Goal: Task Accomplishment & Management: Manage account settings

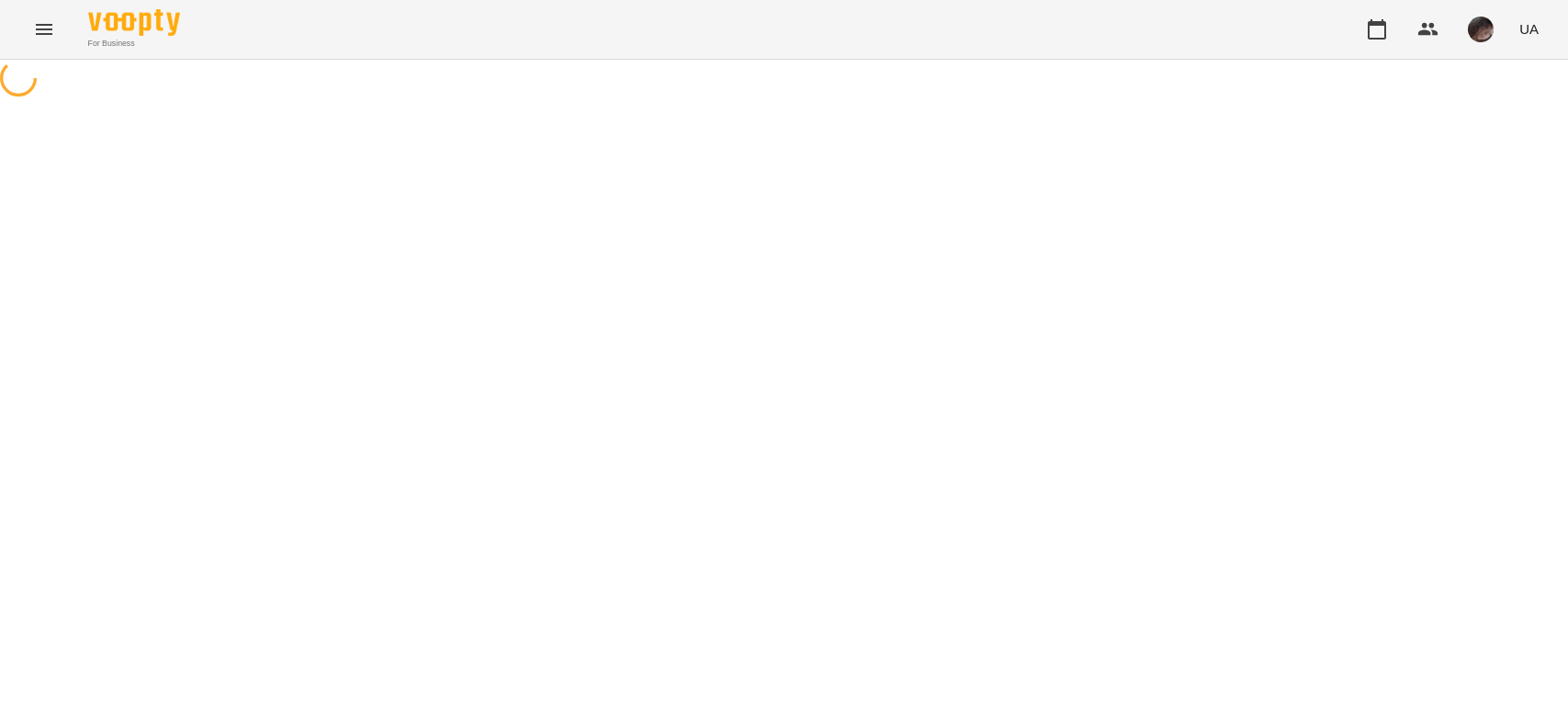
select select "**********"
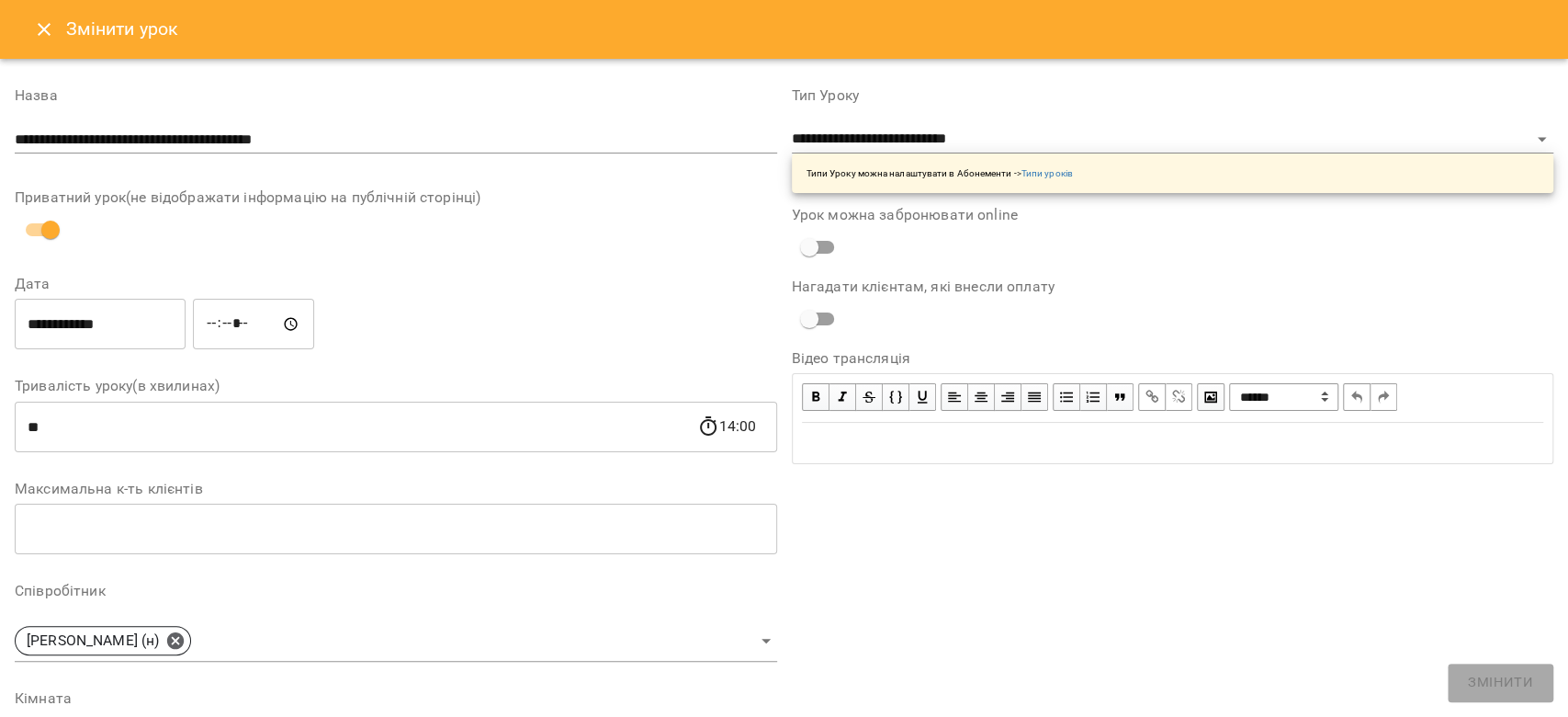
click at [45, 46] on button "Close" at bounding box center [44, 29] width 44 height 44
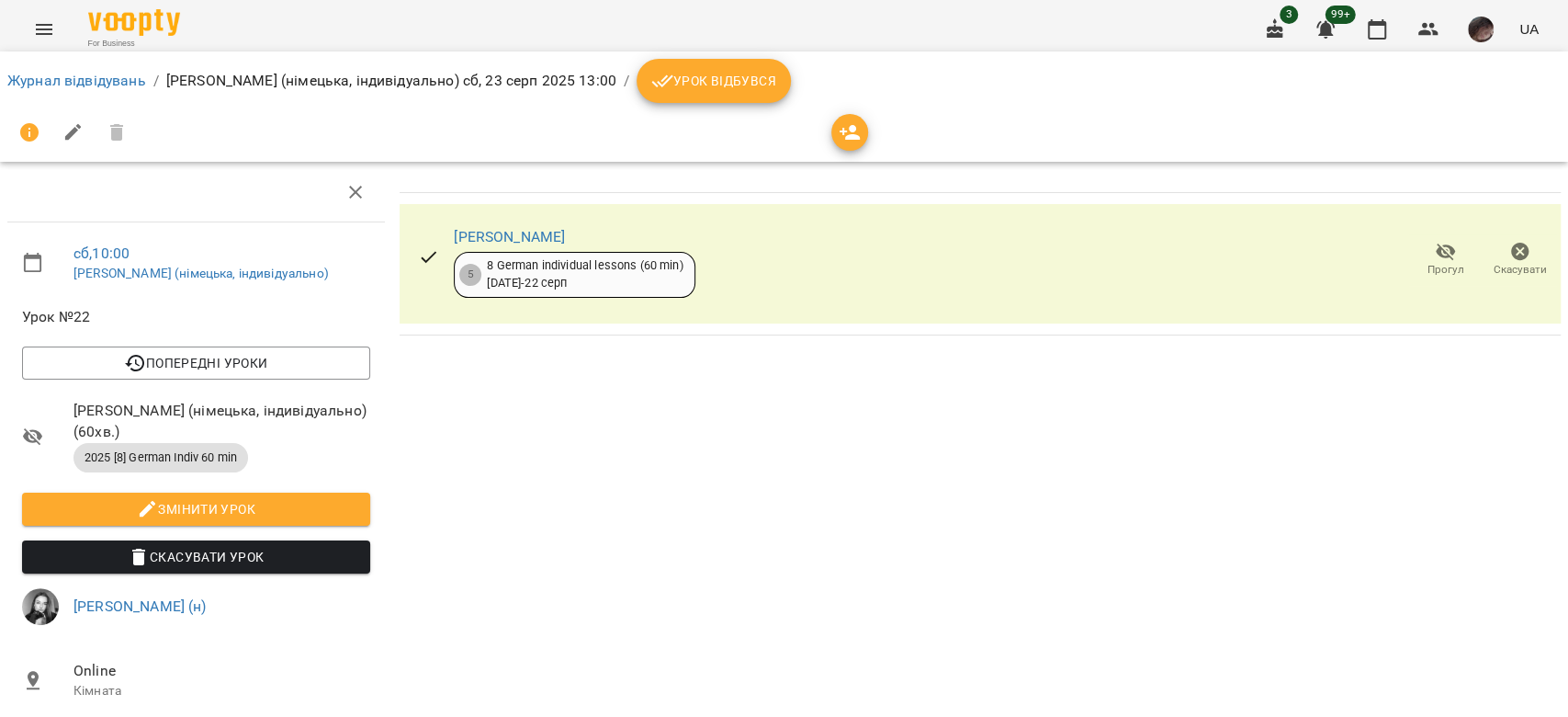
click at [43, 70] on li "Журнал відвідувань" at bounding box center [77, 81] width 138 height 22
click at [44, 92] on ol "Журнал відвідувань / [PERSON_NAME] (німецька, індивідуально) [DATE] 13:00 / Уро…" at bounding box center [784, 80] width 1553 height 44
click at [64, 80] on link "Журнал відвідувань" at bounding box center [77, 80] width 138 height 18
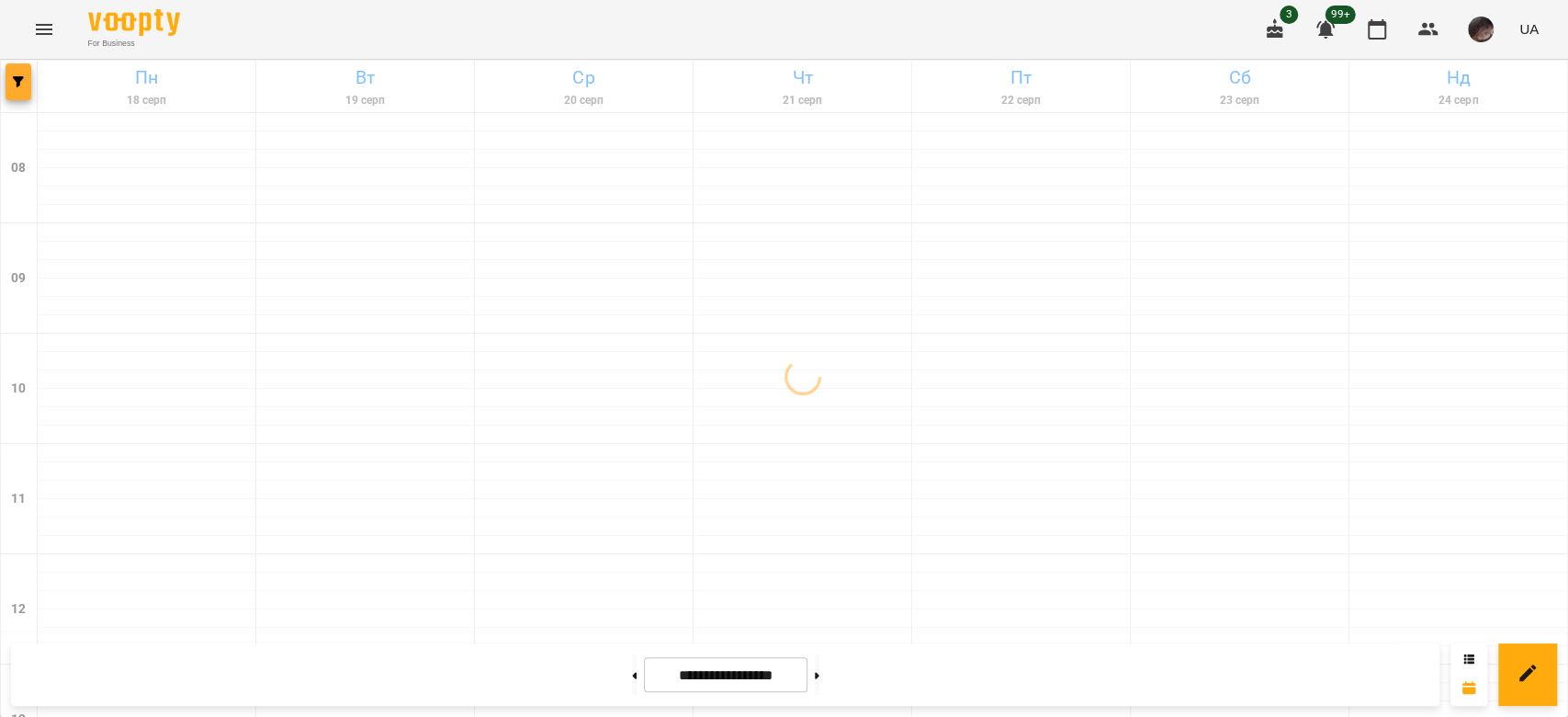
click at [19, 72] on button "button" at bounding box center [18, 81] width 25 height 37
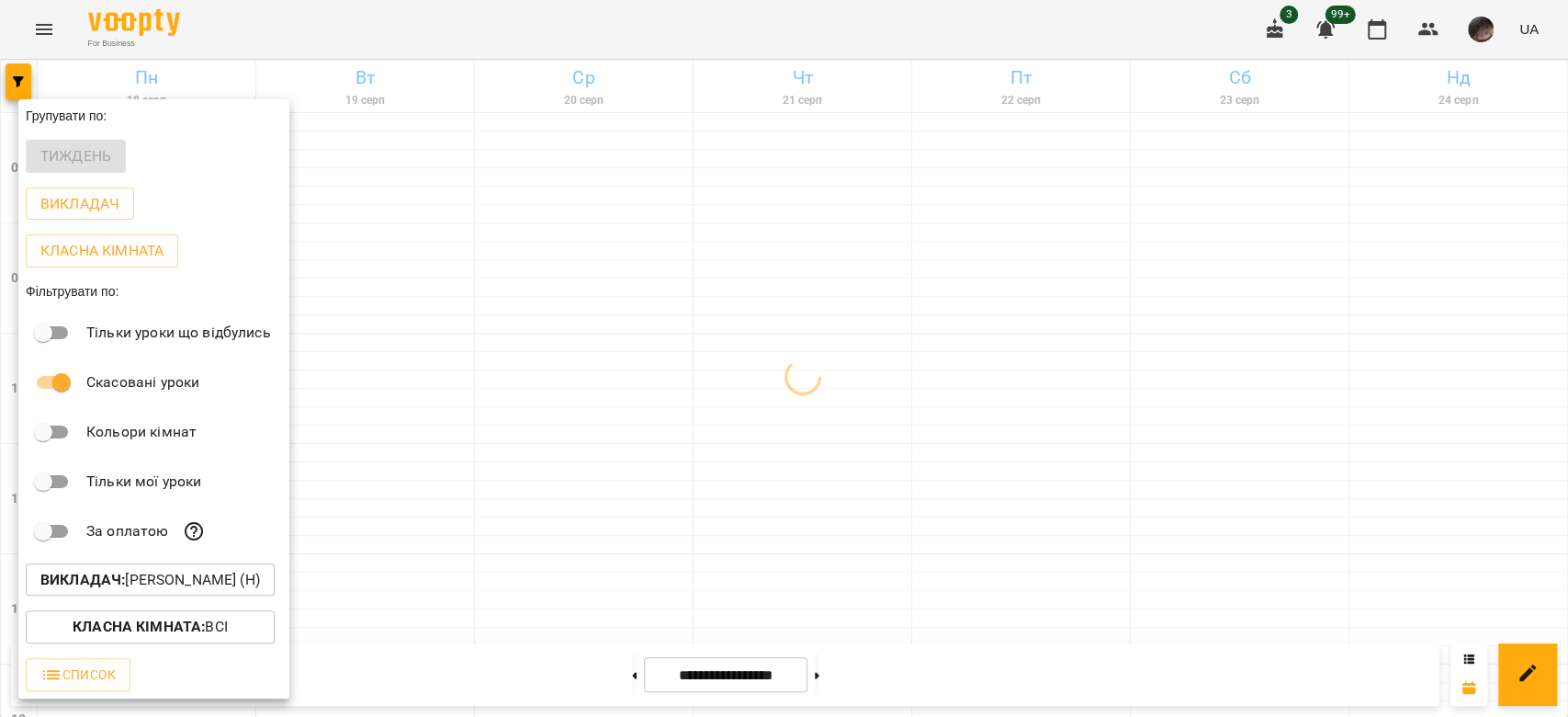
click at [193, 574] on p "Викладач : [PERSON_NAME] (н)" at bounding box center [150, 580] width 220 height 22
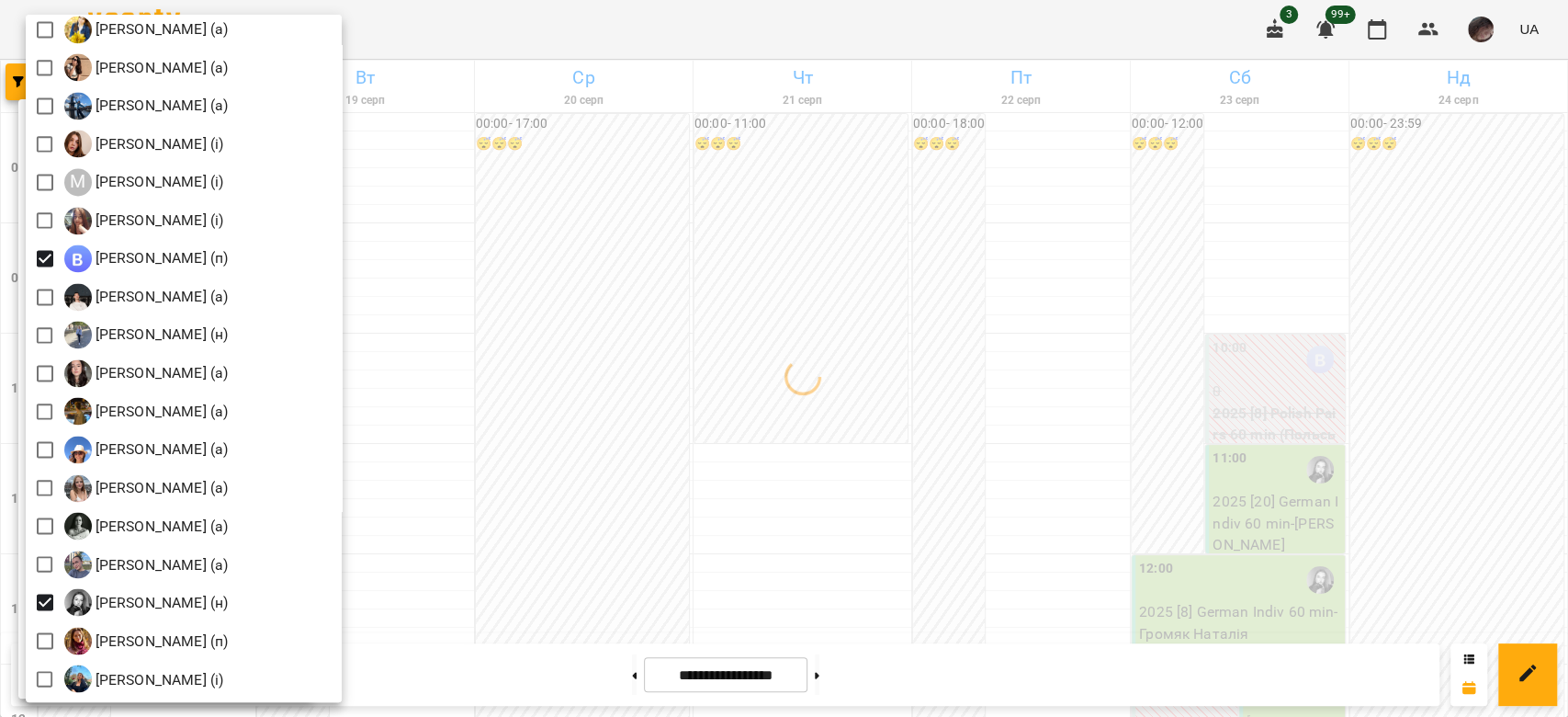
scroll to position [2205, 0]
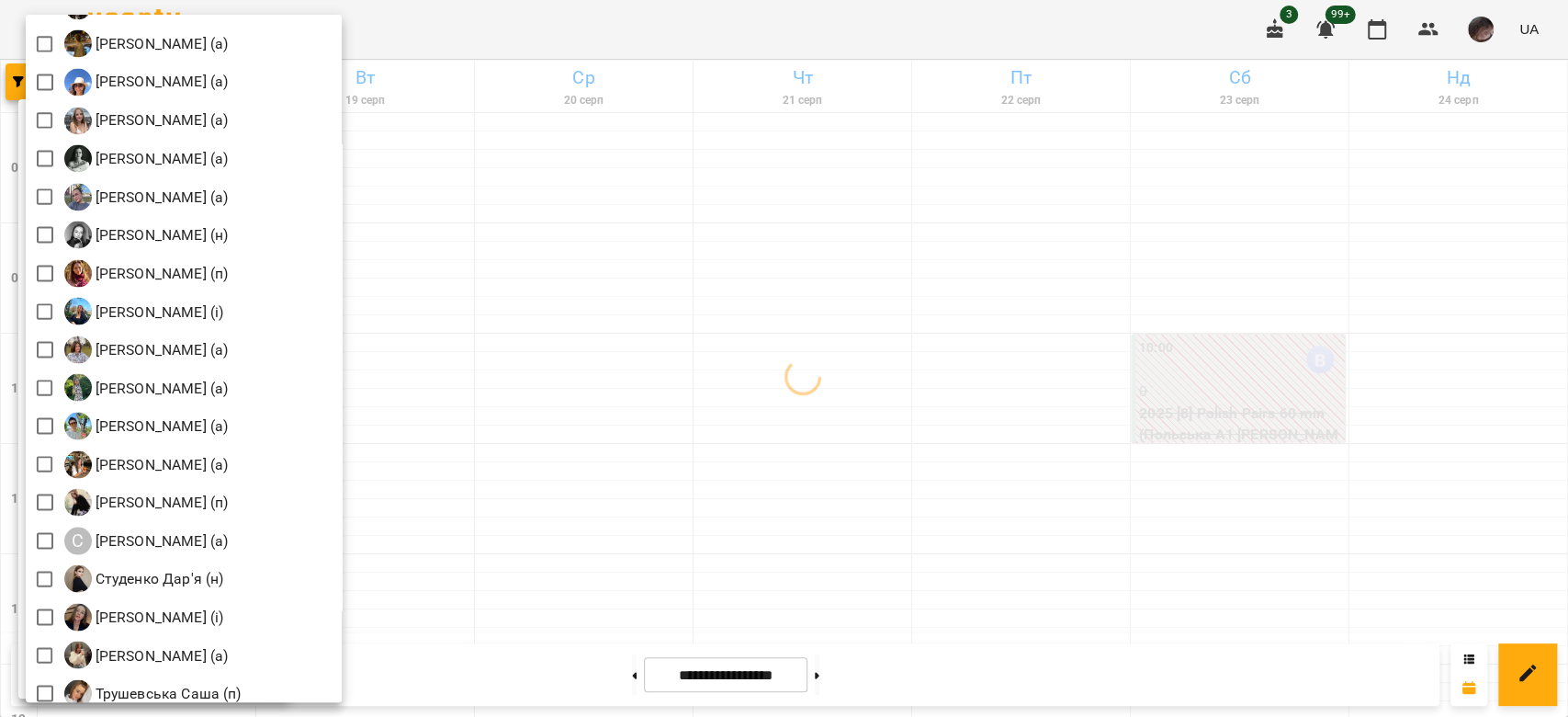
click at [903, 319] on div at bounding box center [784, 358] width 1568 height 717
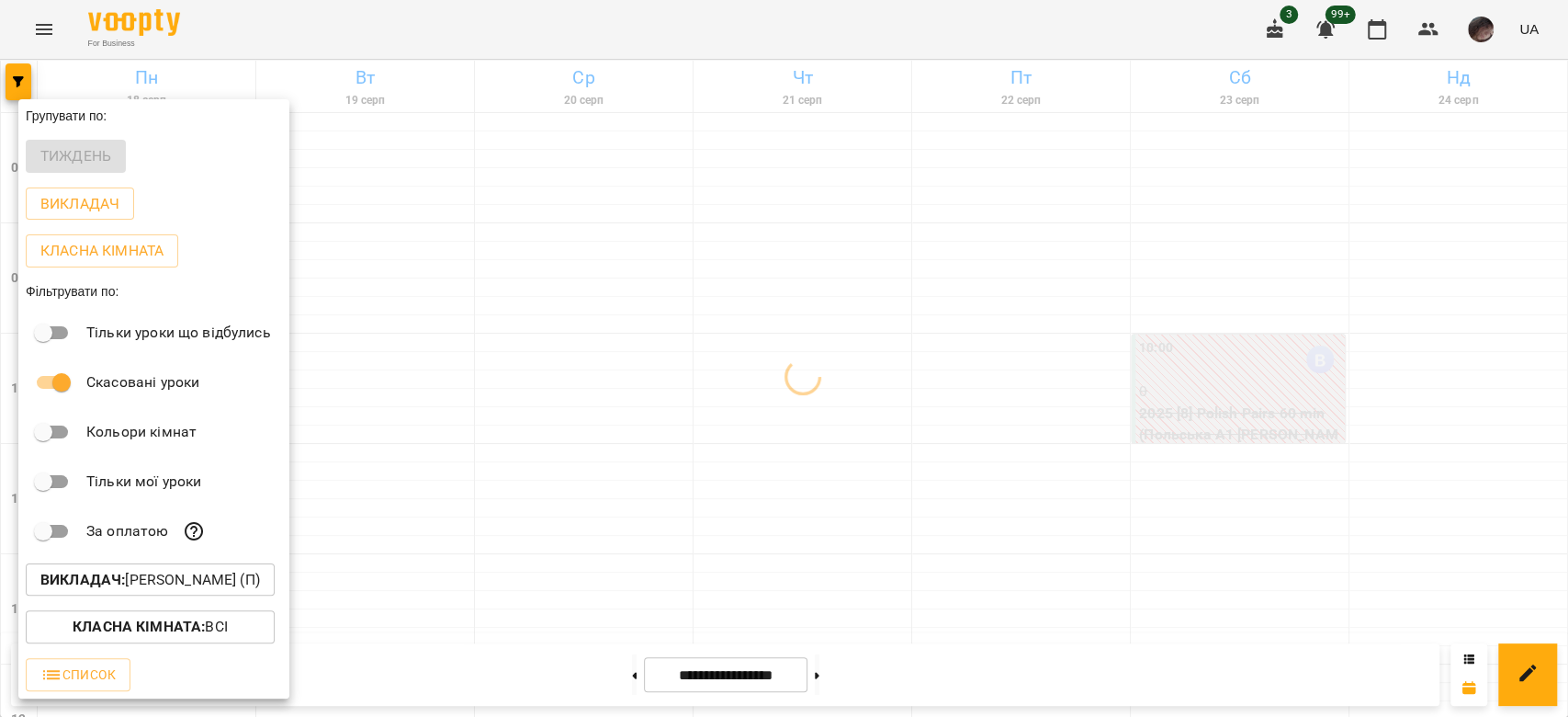
click at [905, 320] on div at bounding box center [784, 358] width 1568 height 717
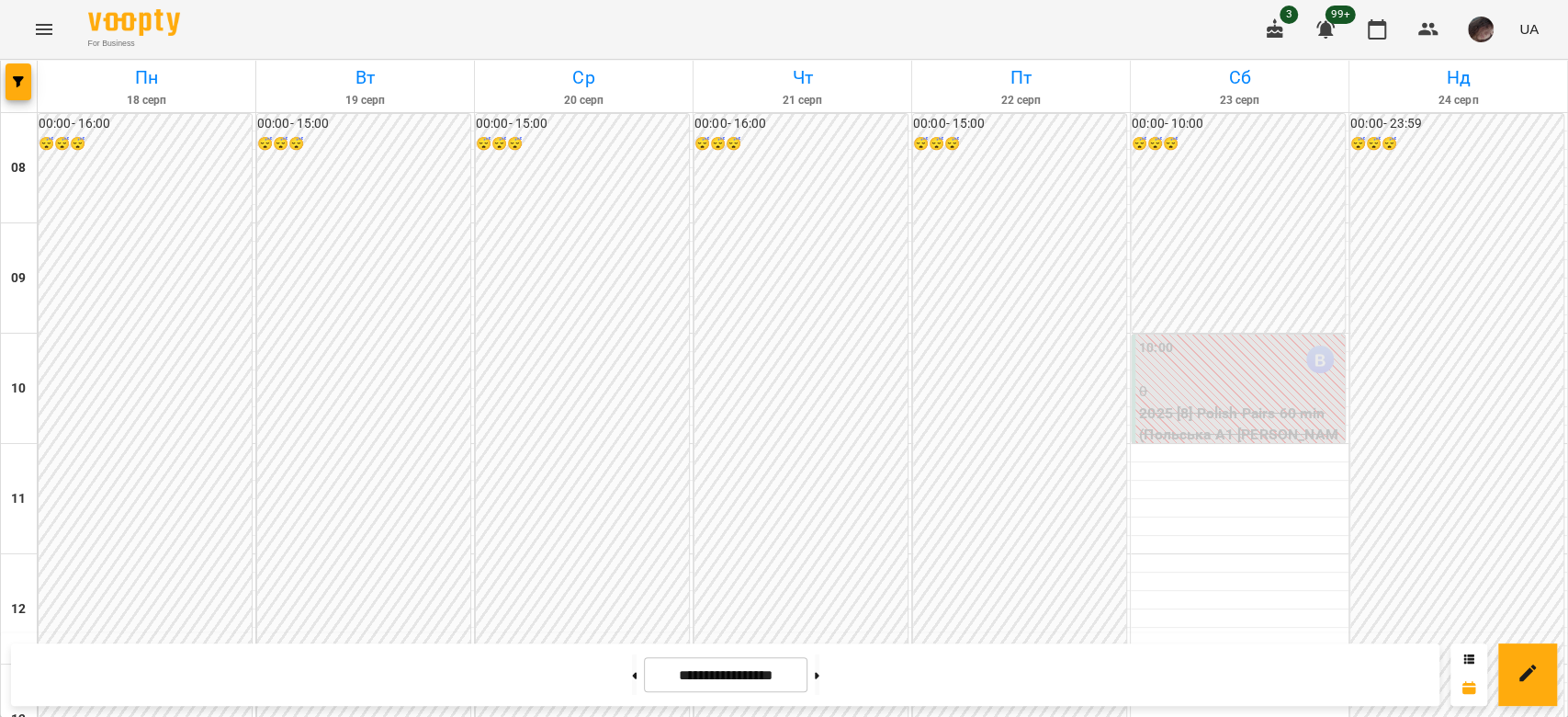
scroll to position [612, 0]
click at [820, 690] on button at bounding box center [817, 674] width 5 height 40
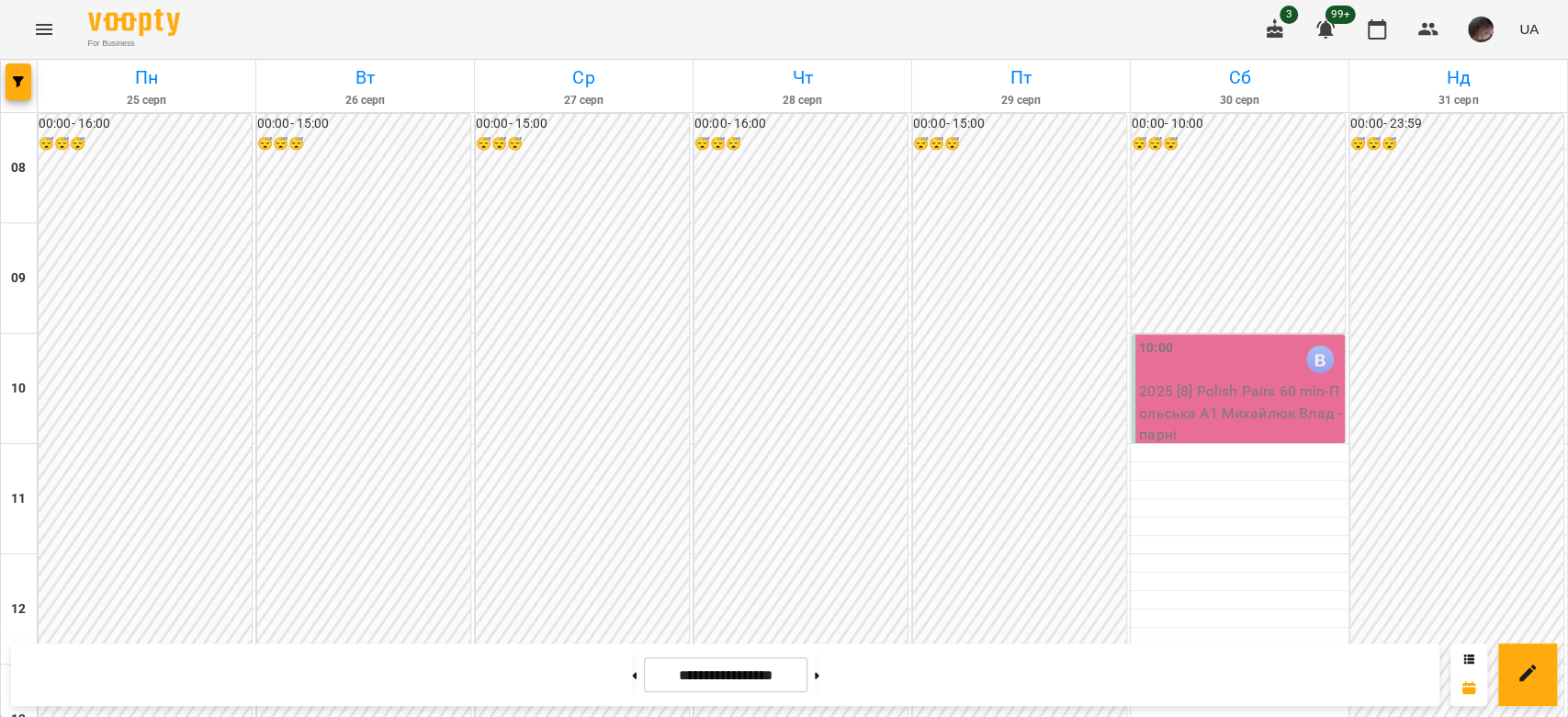
scroll to position [1103, 0]
click at [18, 82] on icon "button" at bounding box center [19, 81] width 11 height 11
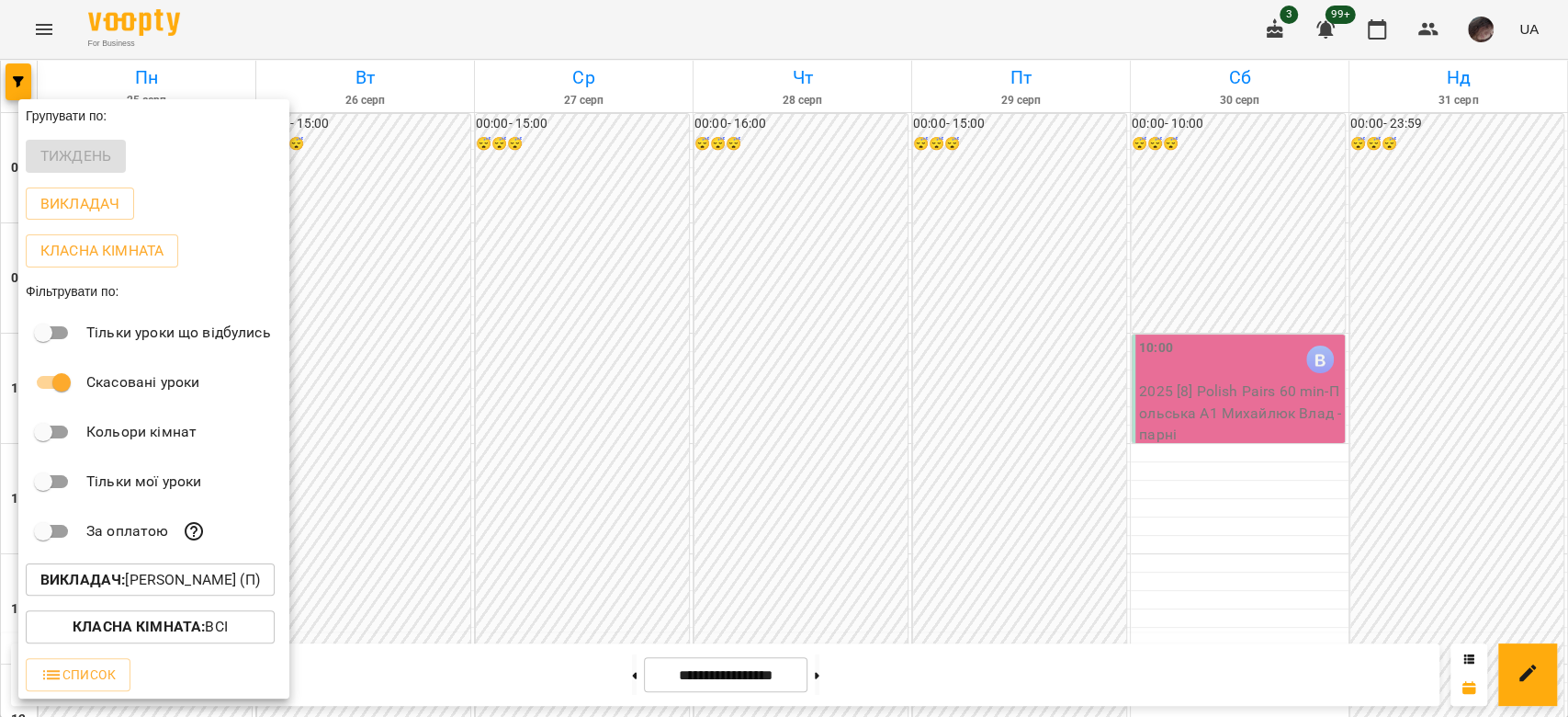
click at [236, 573] on p "Викладач : [PERSON_NAME] (п)" at bounding box center [150, 580] width 220 height 22
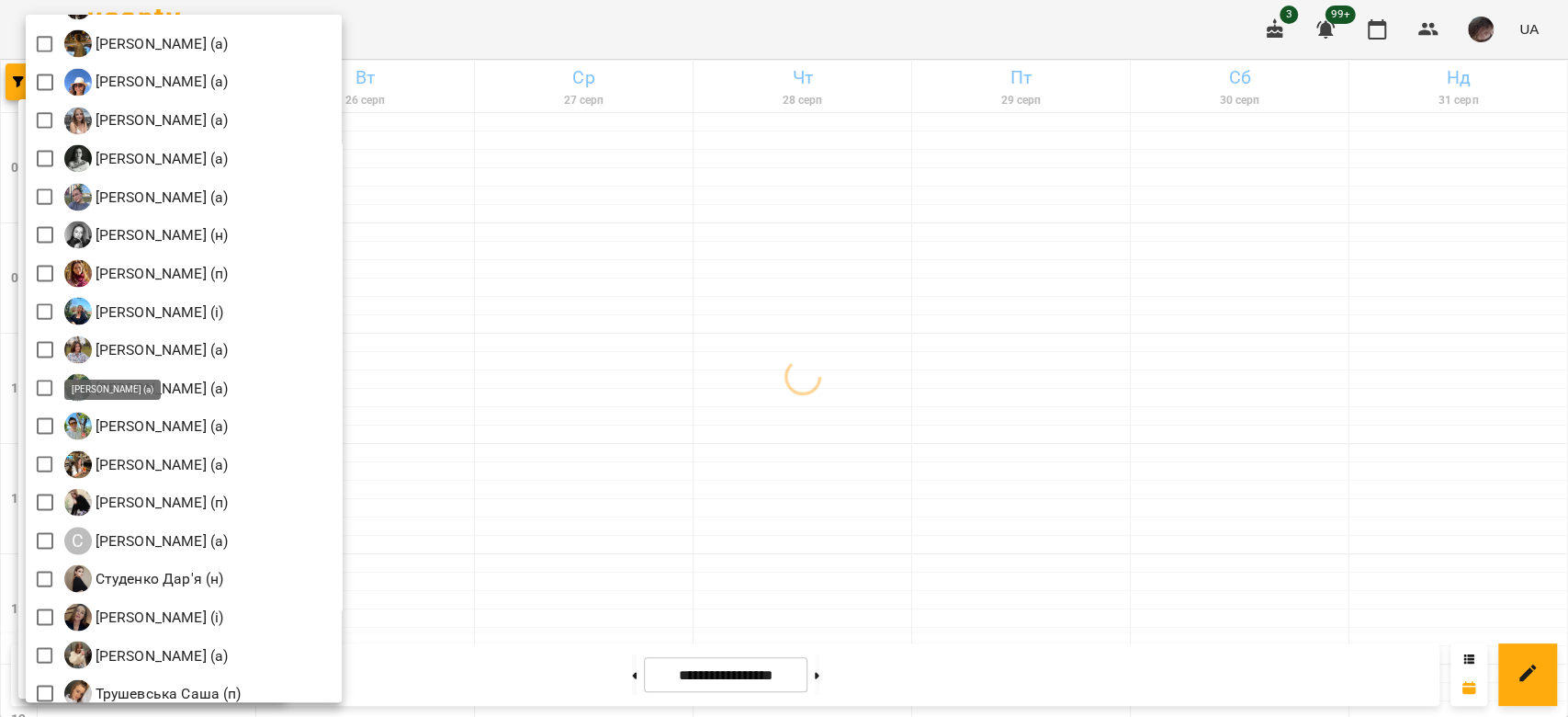
scroll to position [2327, 0]
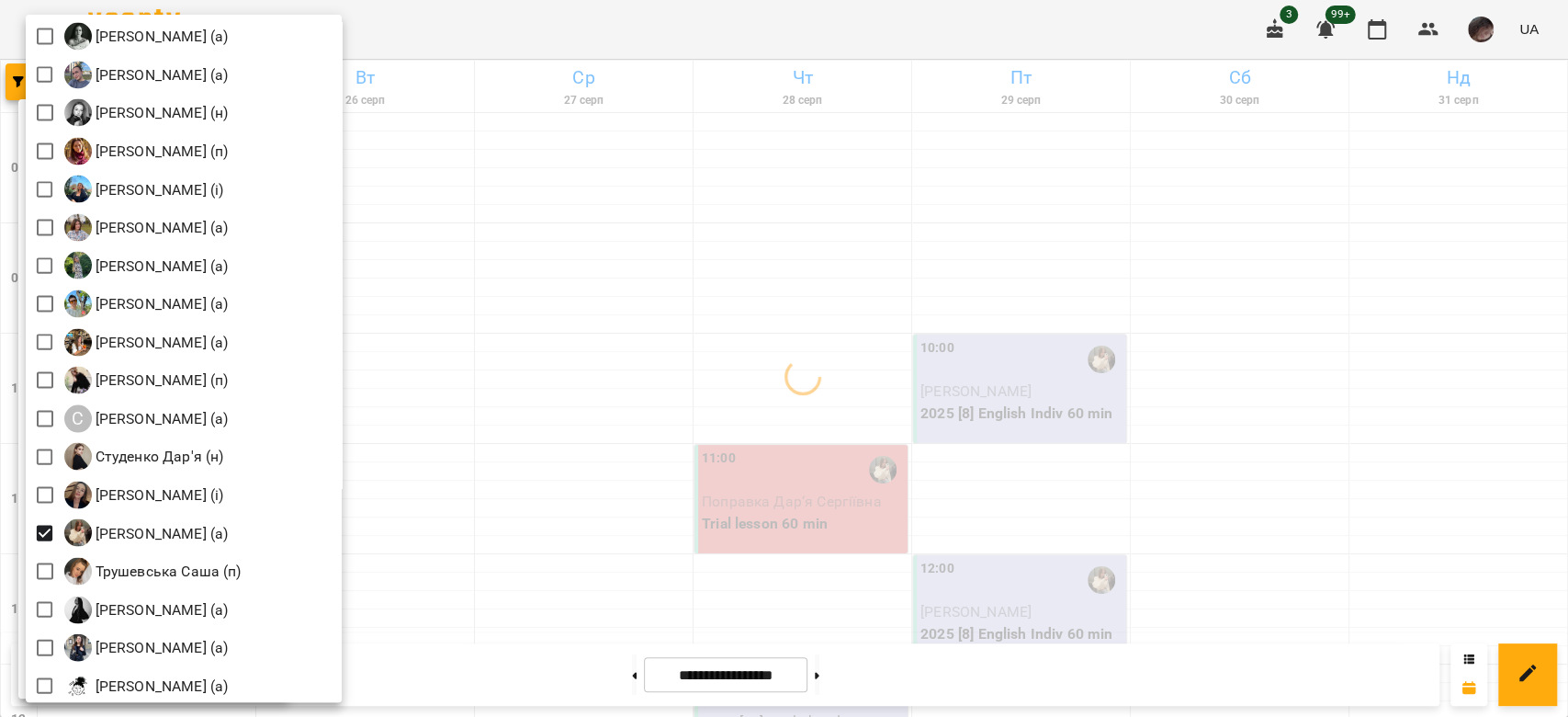
click at [751, 343] on div at bounding box center [784, 358] width 1568 height 717
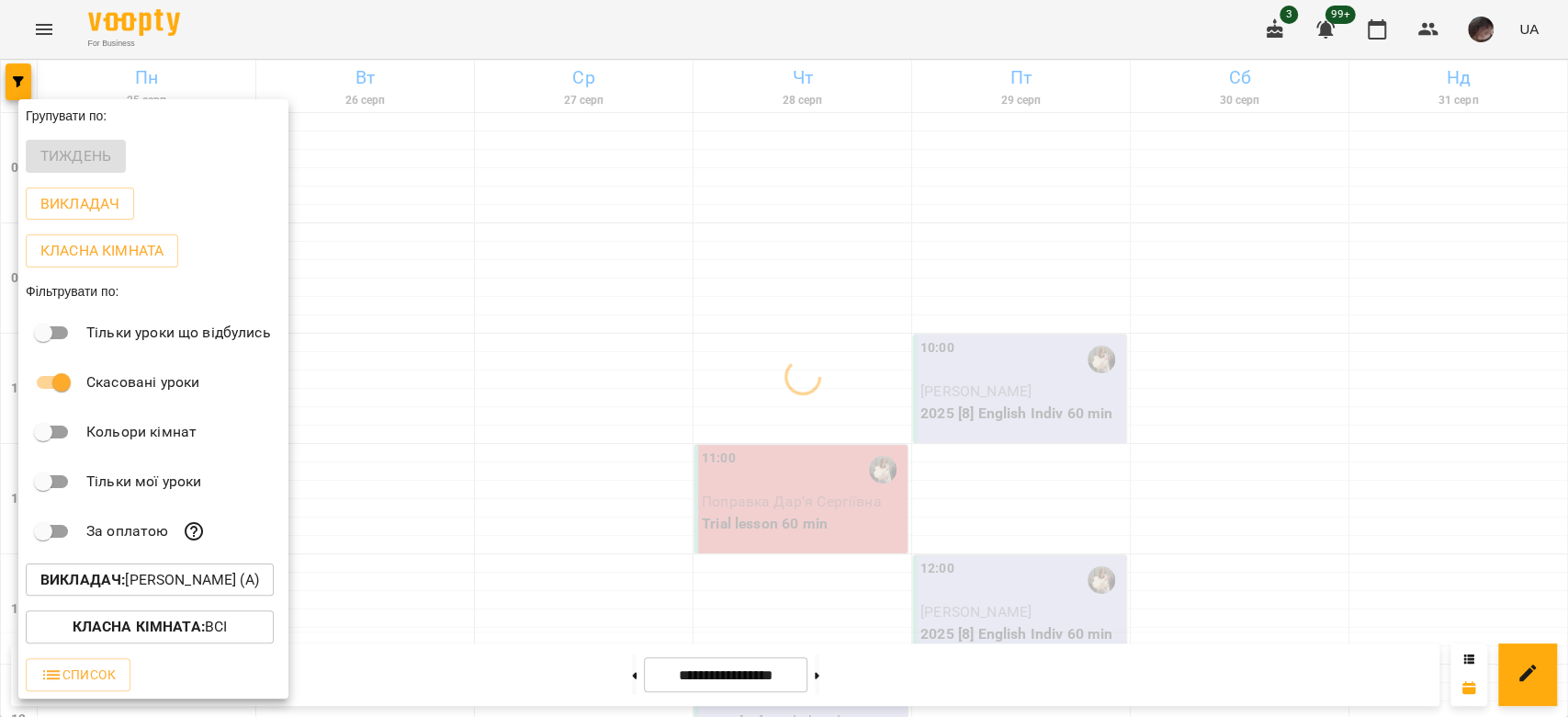
click at [751, 343] on div at bounding box center [784, 358] width 1568 height 717
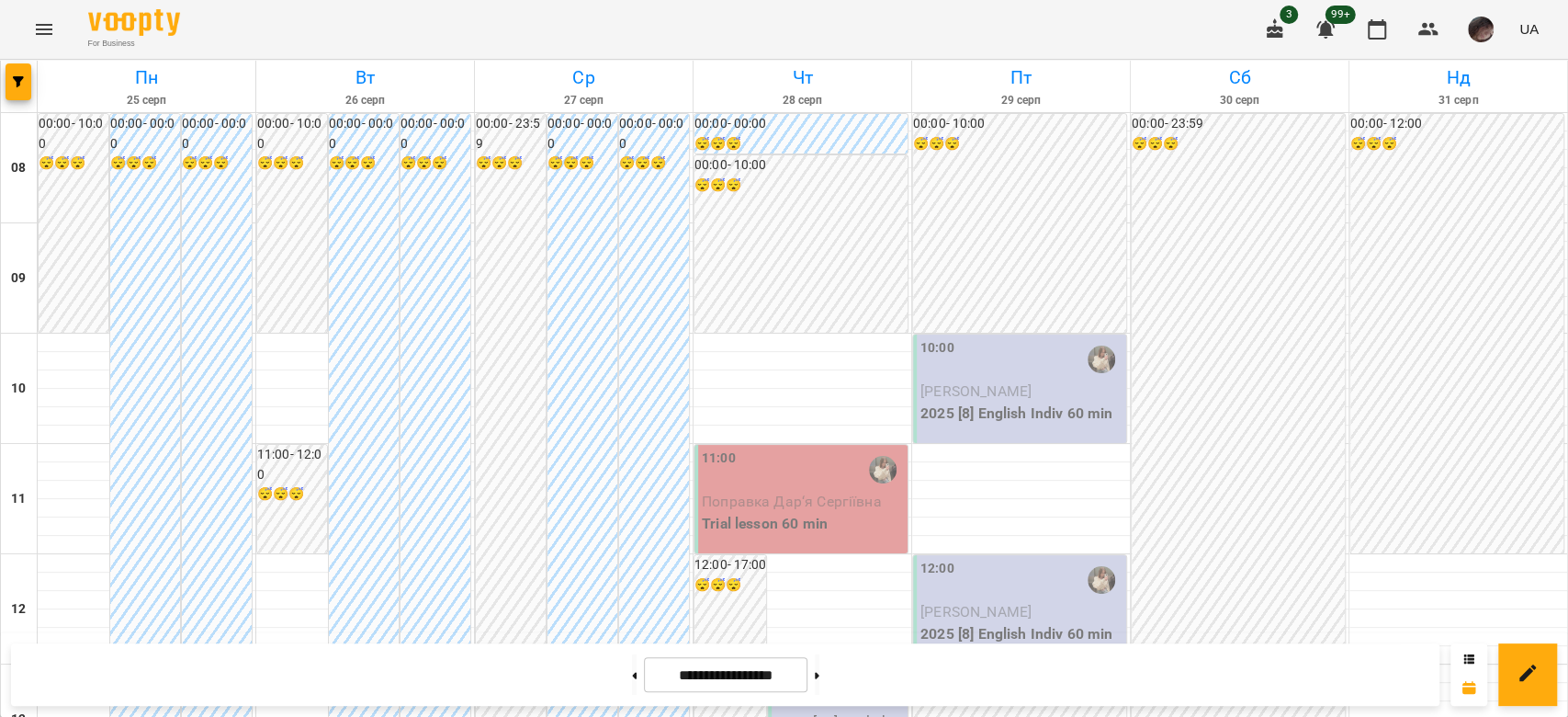
scroll to position [520, 0]
click at [20, 94] on button "button" at bounding box center [18, 81] width 25 height 37
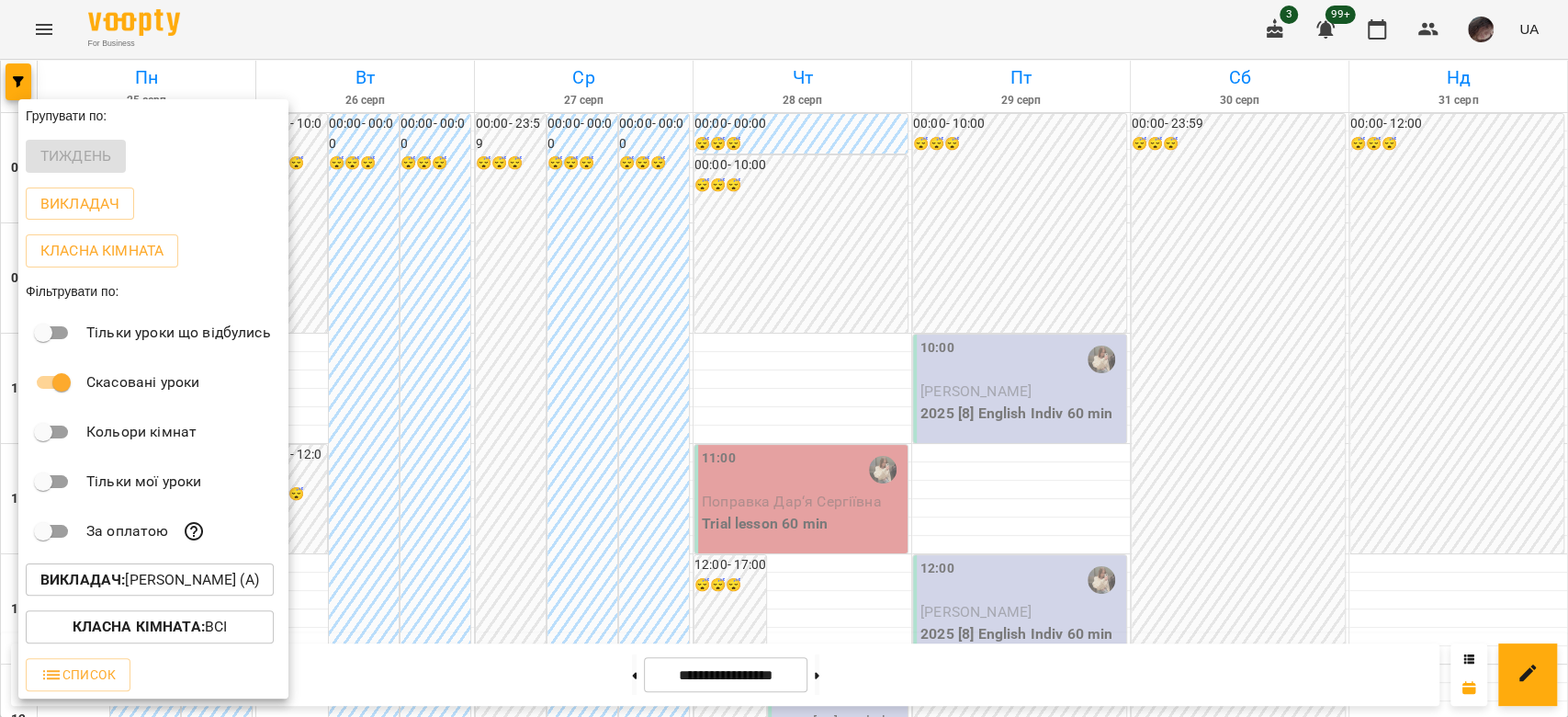
click at [217, 591] on p "Викладач : [PERSON_NAME] (а)" at bounding box center [150, 580] width 219 height 22
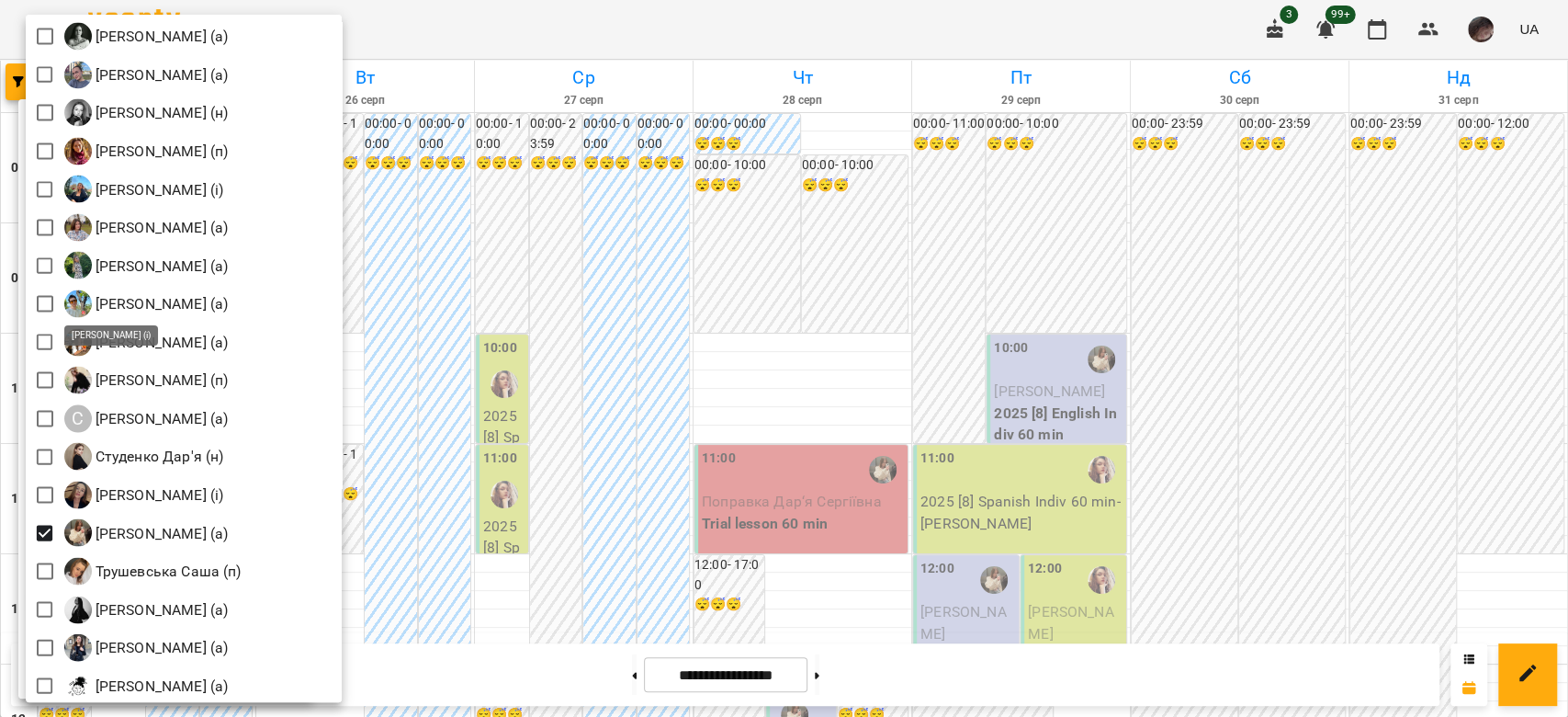
scroll to position [2450, 0]
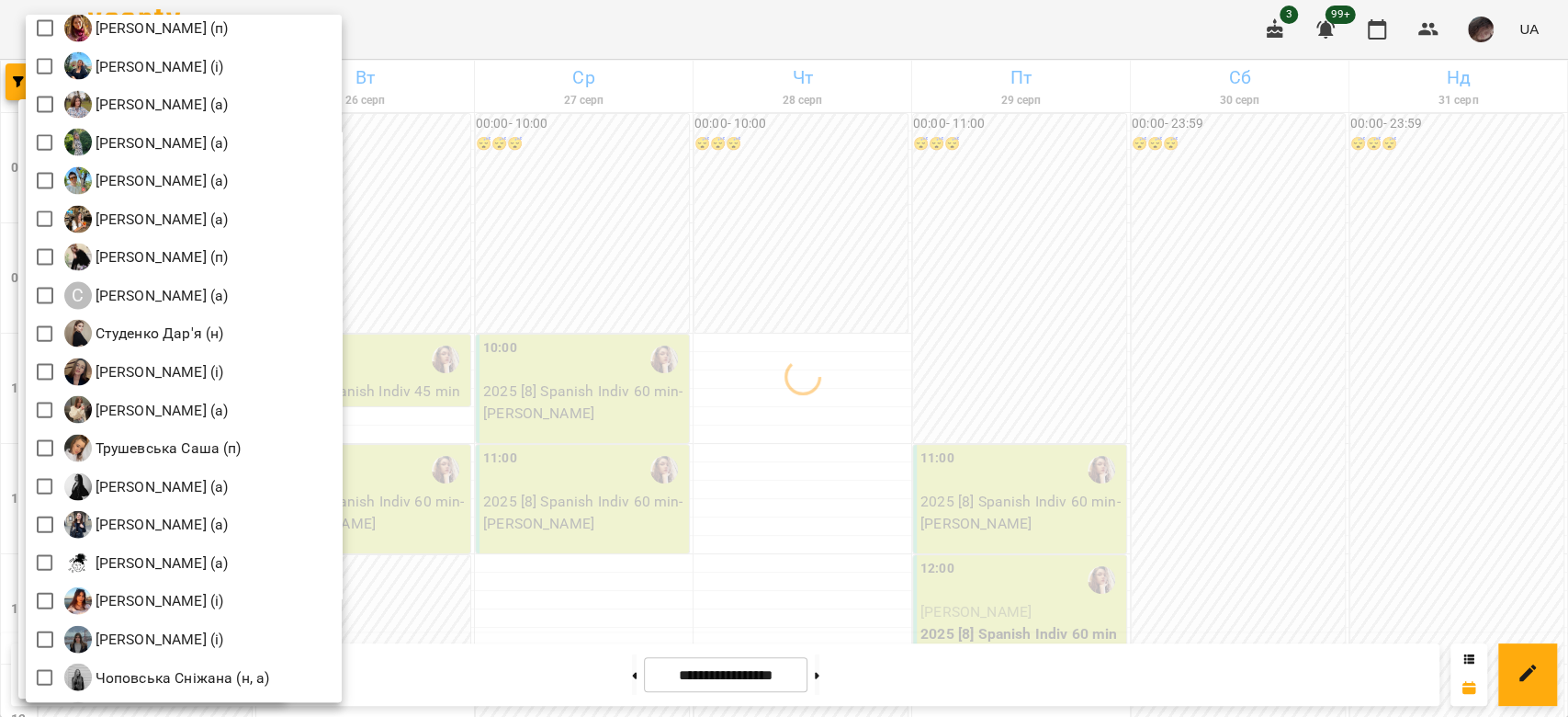
click at [588, 312] on div at bounding box center [784, 358] width 1568 height 717
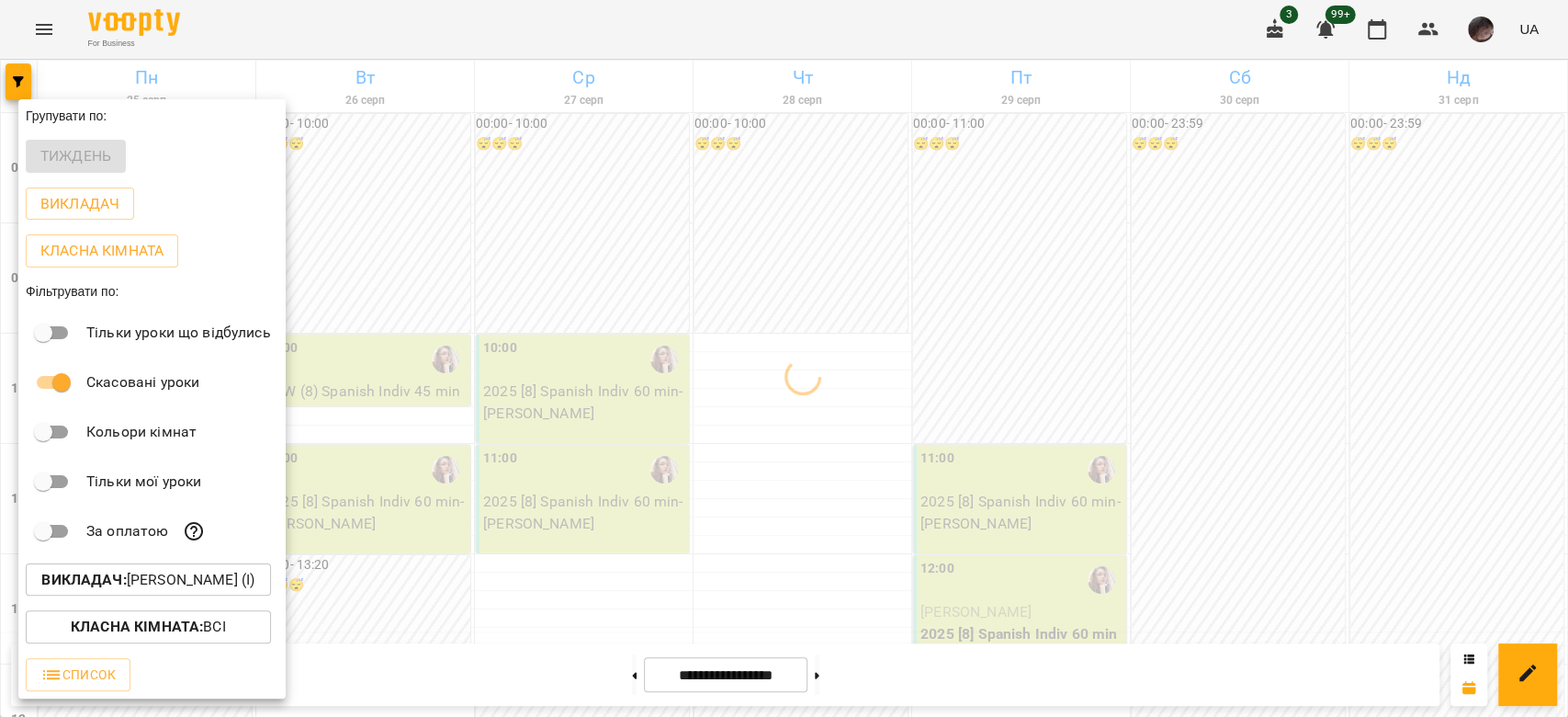
click at [801, 332] on div at bounding box center [784, 358] width 1568 height 717
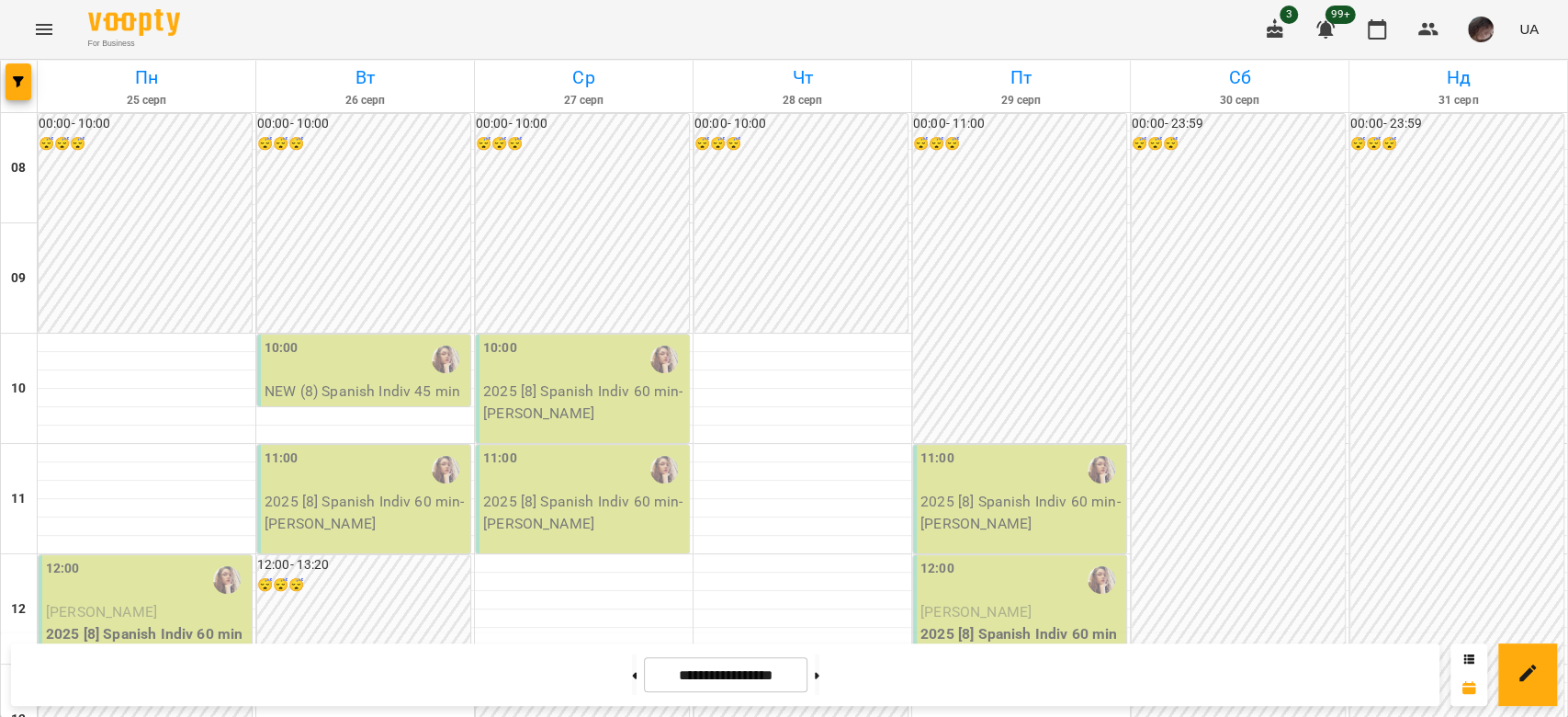
scroll to position [153, 0]
click at [16, 85] on icon "button" at bounding box center [19, 81] width 11 height 11
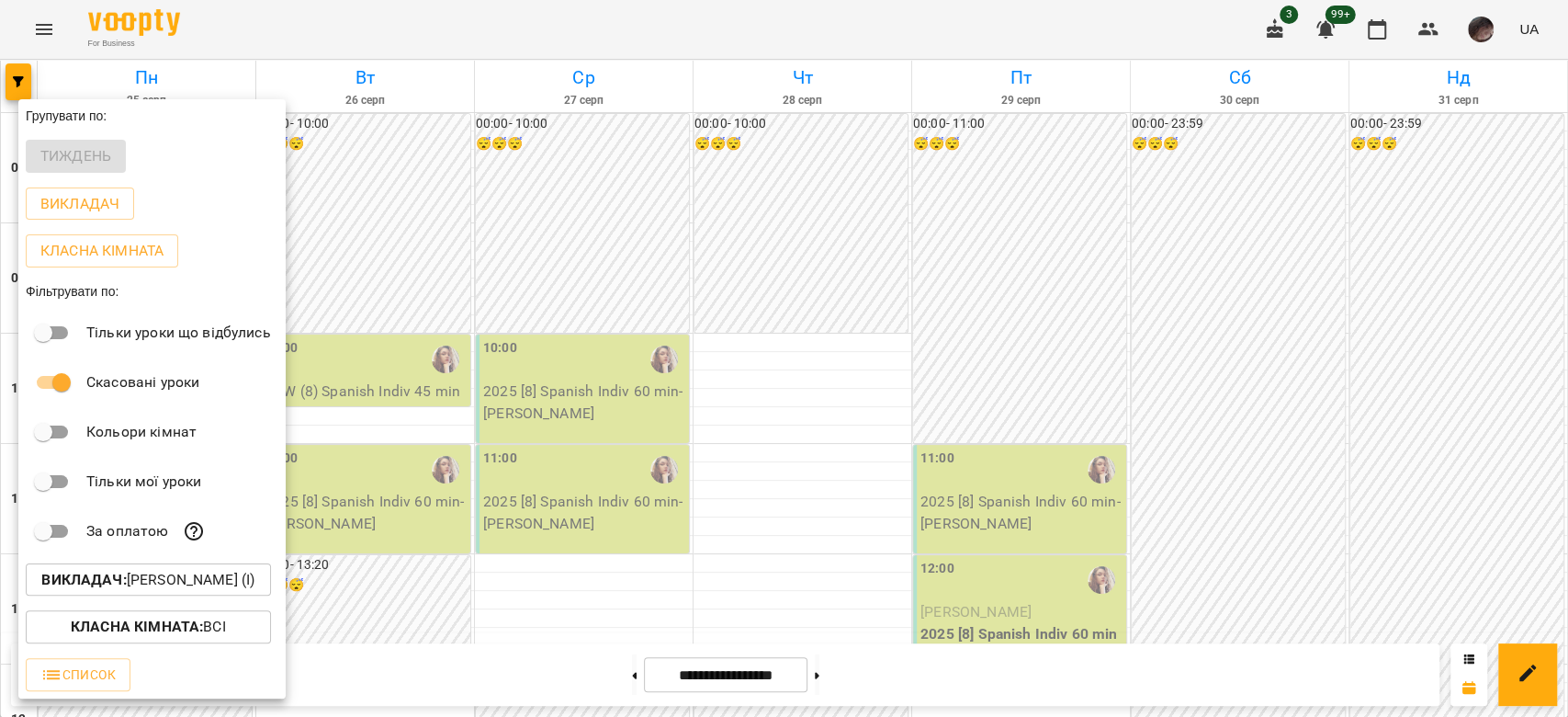
click at [210, 582] on p "Викладач : [PERSON_NAME] (і)" at bounding box center [148, 580] width 213 height 22
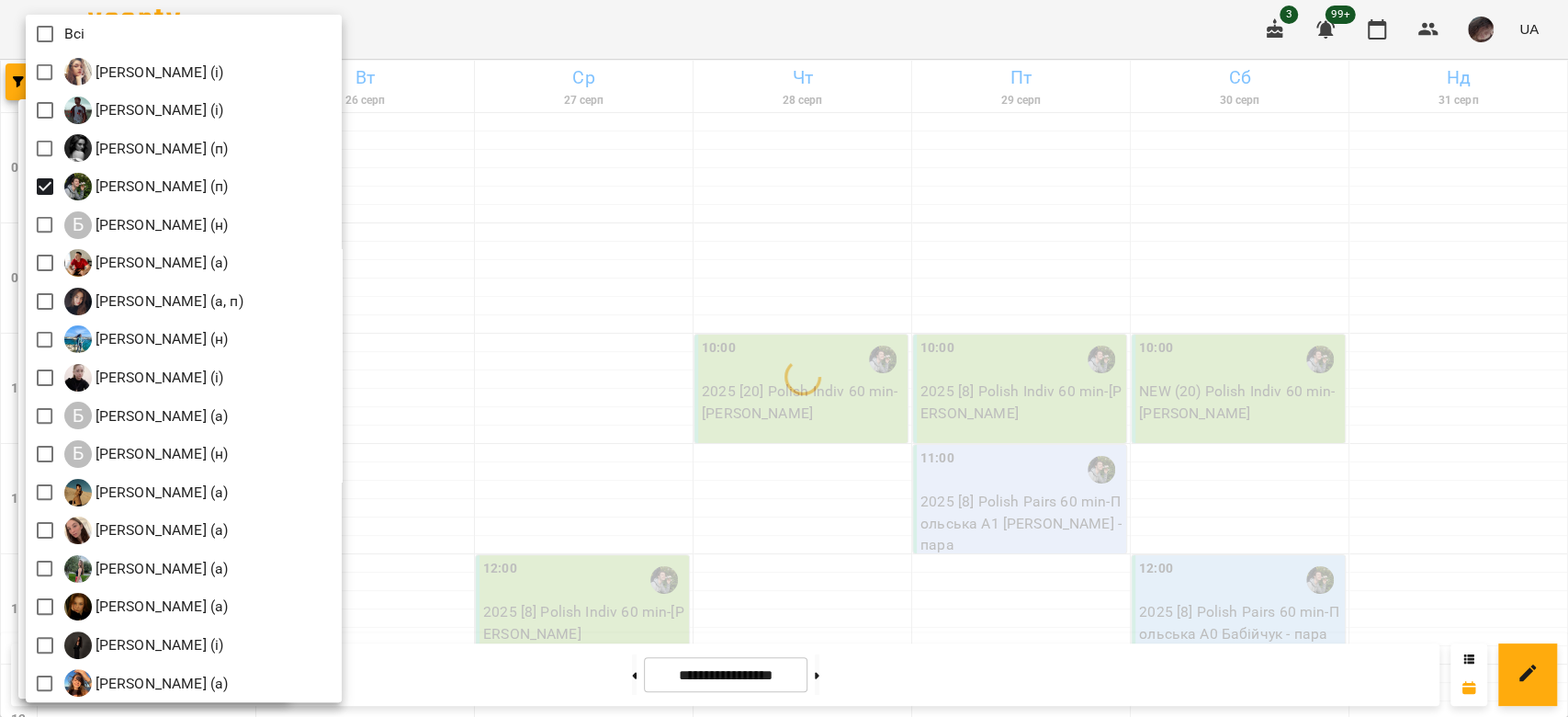
click at [615, 192] on div at bounding box center [784, 358] width 1568 height 717
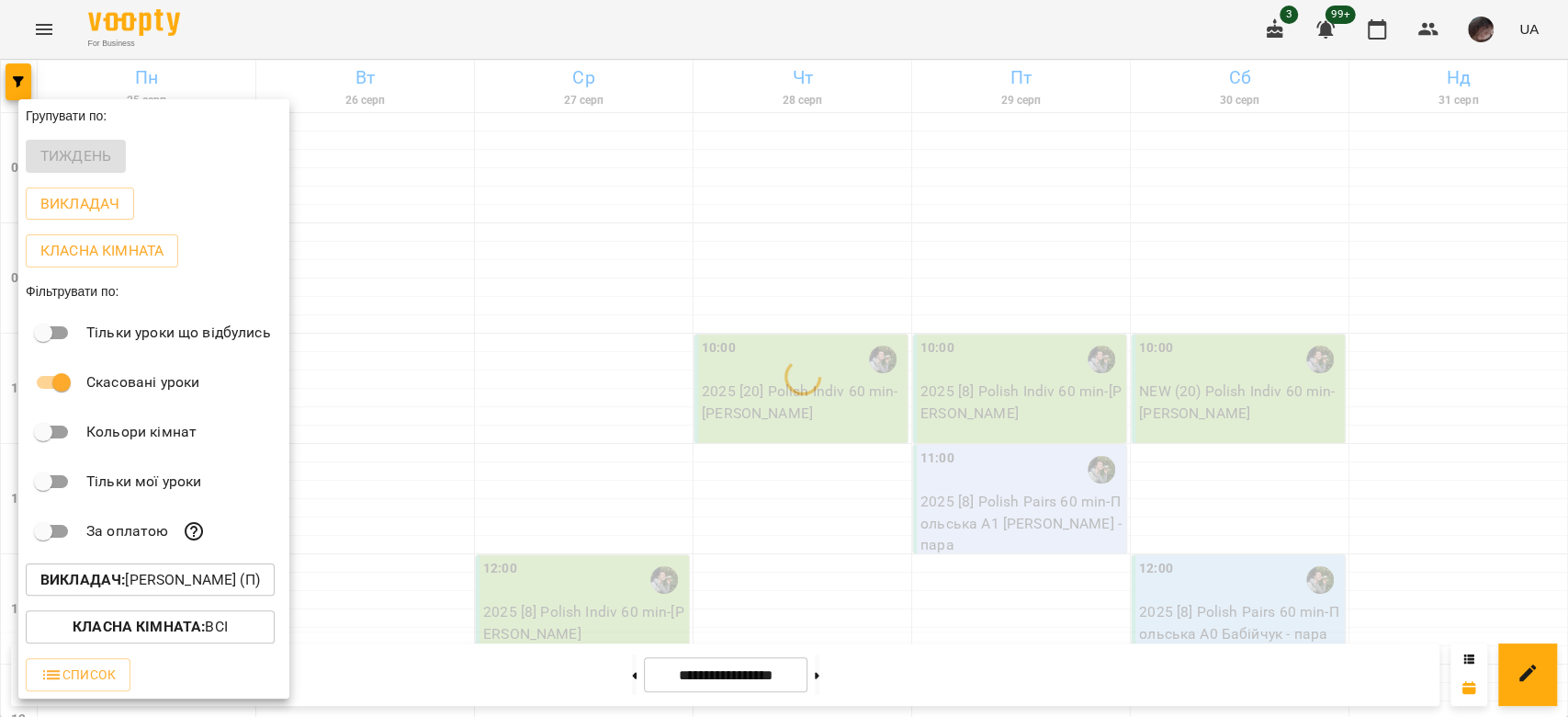
click at [615, 192] on div at bounding box center [784, 358] width 1568 height 717
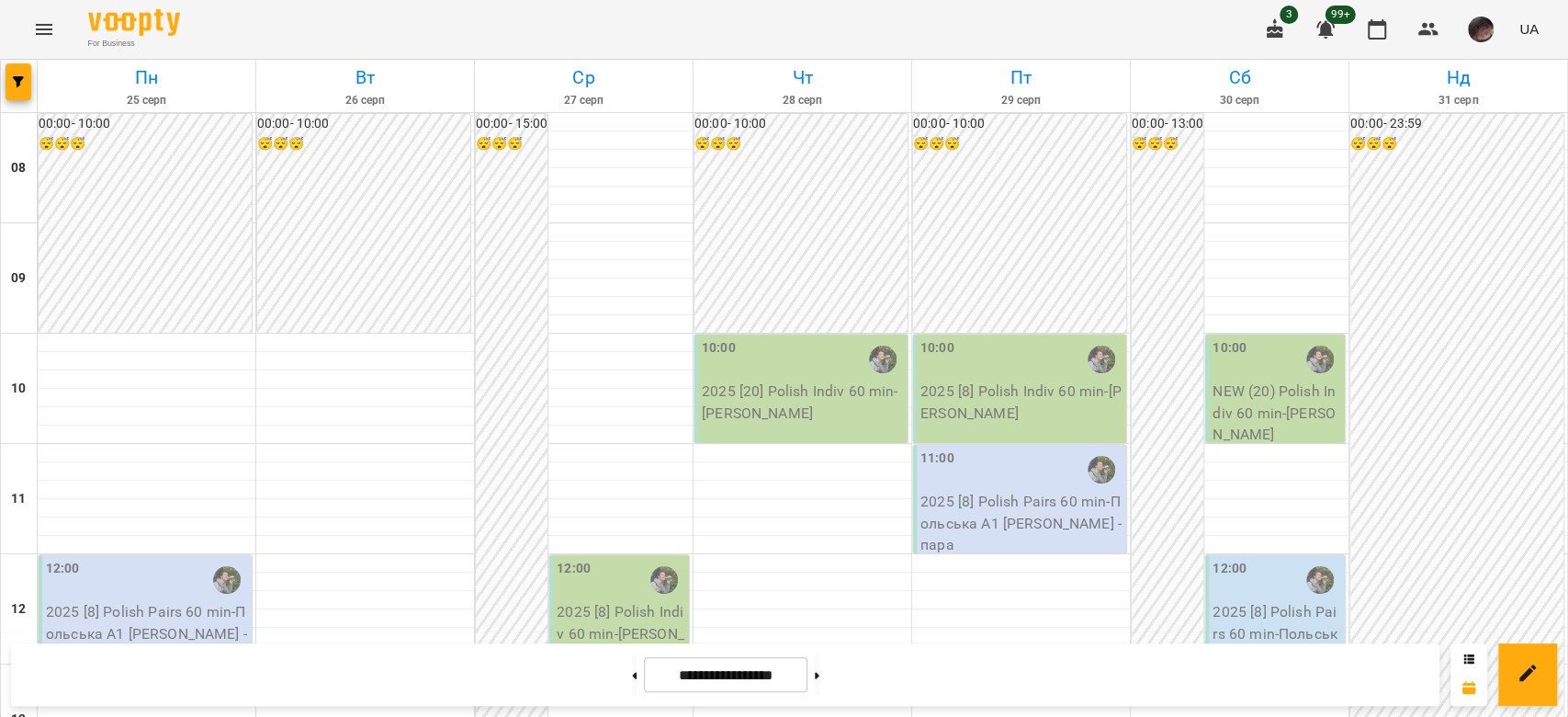
scroll to position [490, 0]
click at [632, 675] on button at bounding box center [633, 674] width 5 height 40
type input "**********"
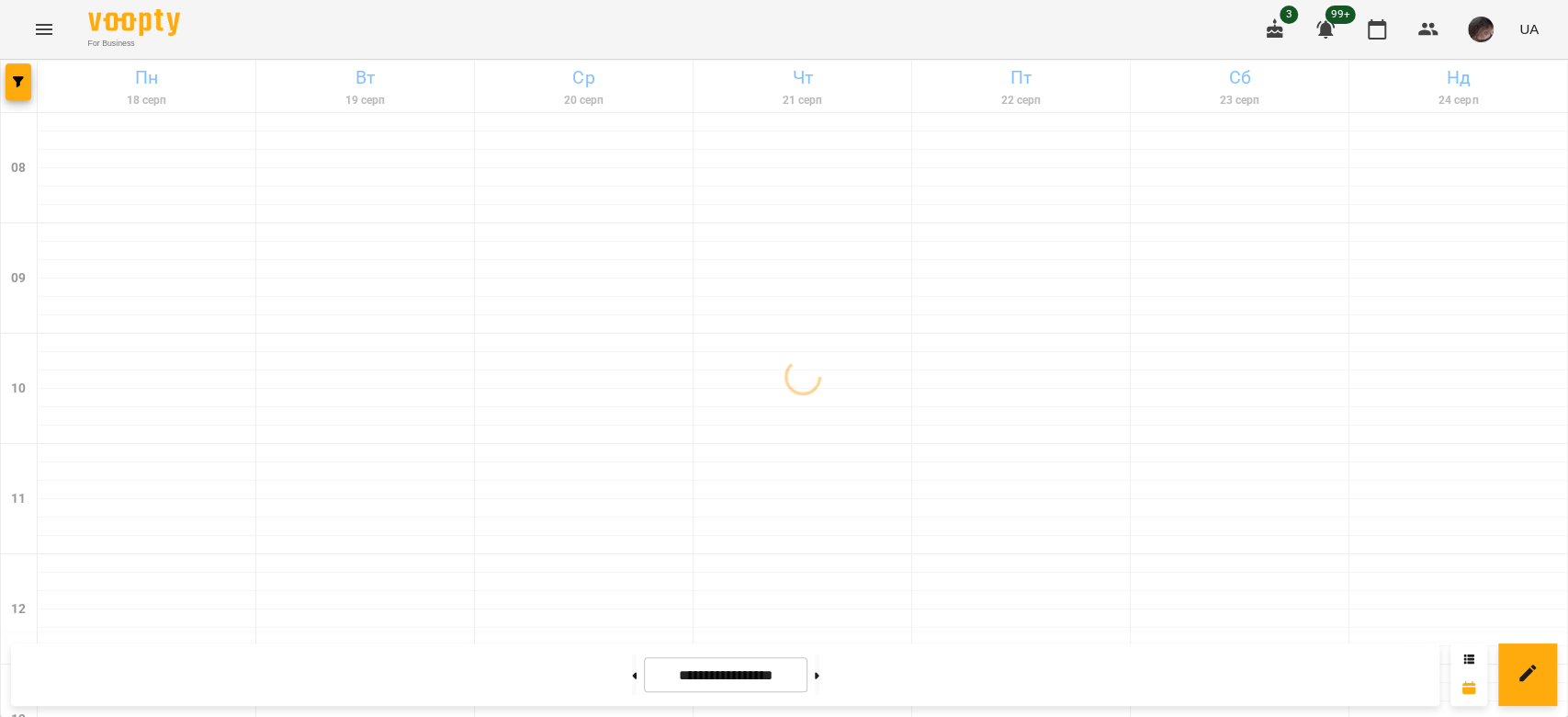
click at [17, 107] on div at bounding box center [19, 86] width 36 height 51
click at [22, 82] on icon "button" at bounding box center [19, 81] width 11 height 11
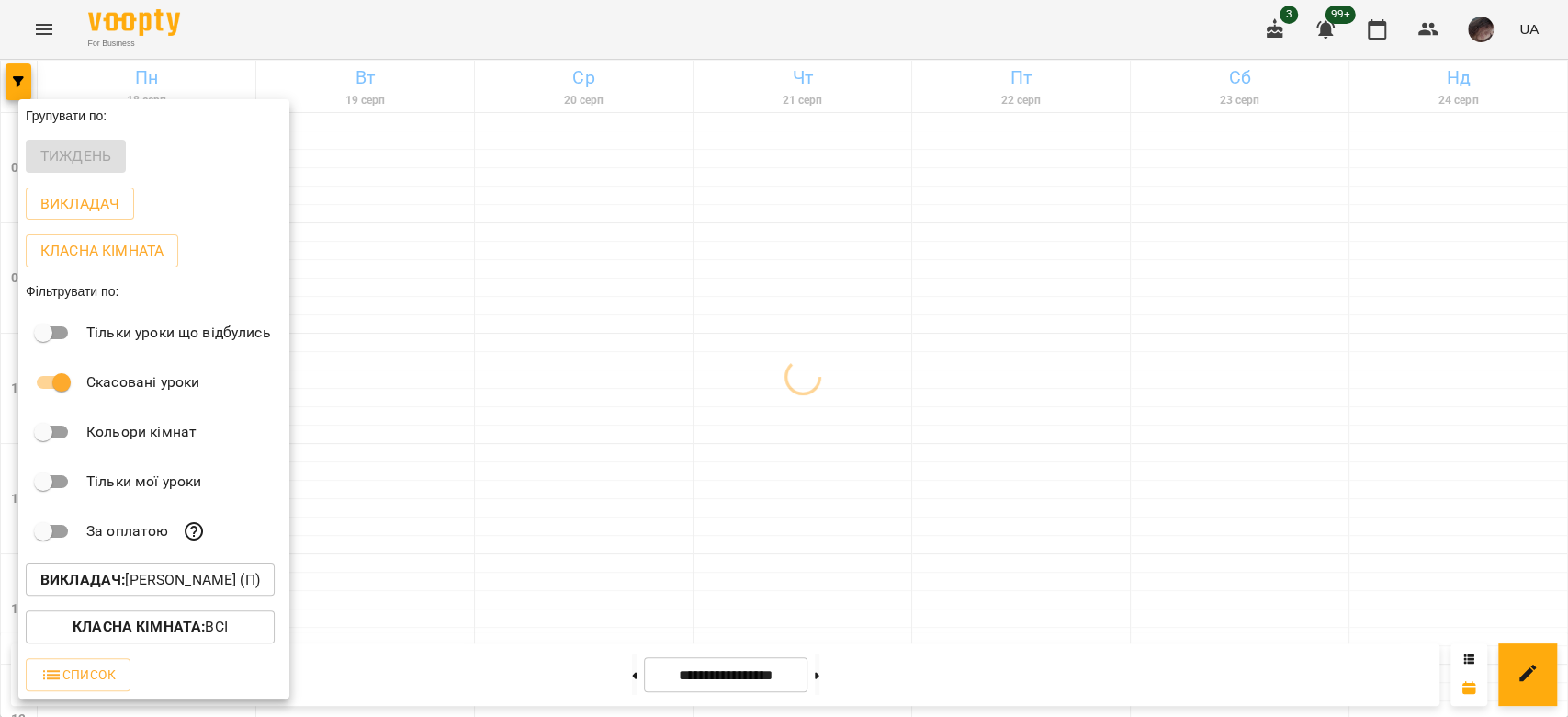
click at [243, 581] on p "Викладач : [PERSON_NAME] (п)" at bounding box center [150, 580] width 220 height 22
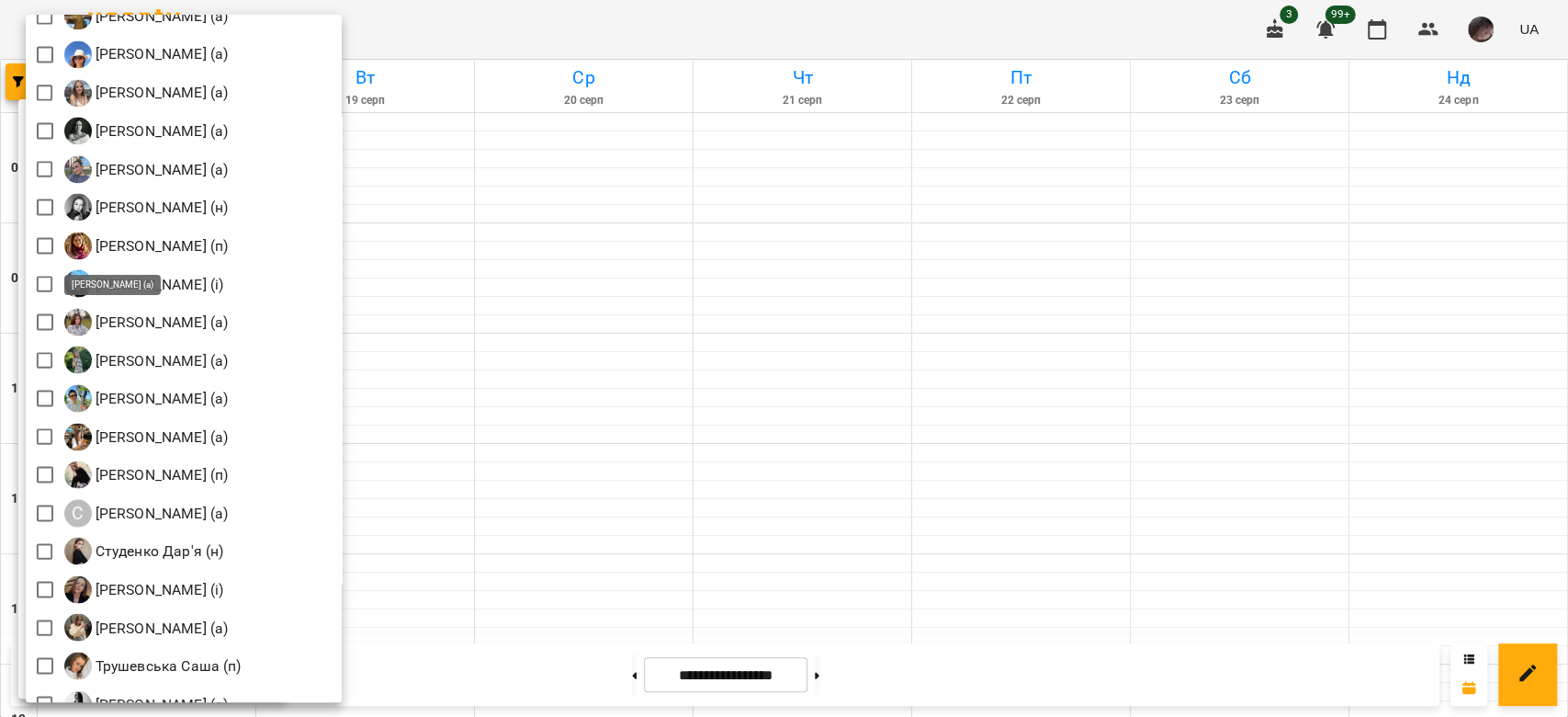
scroll to position [1987, 0]
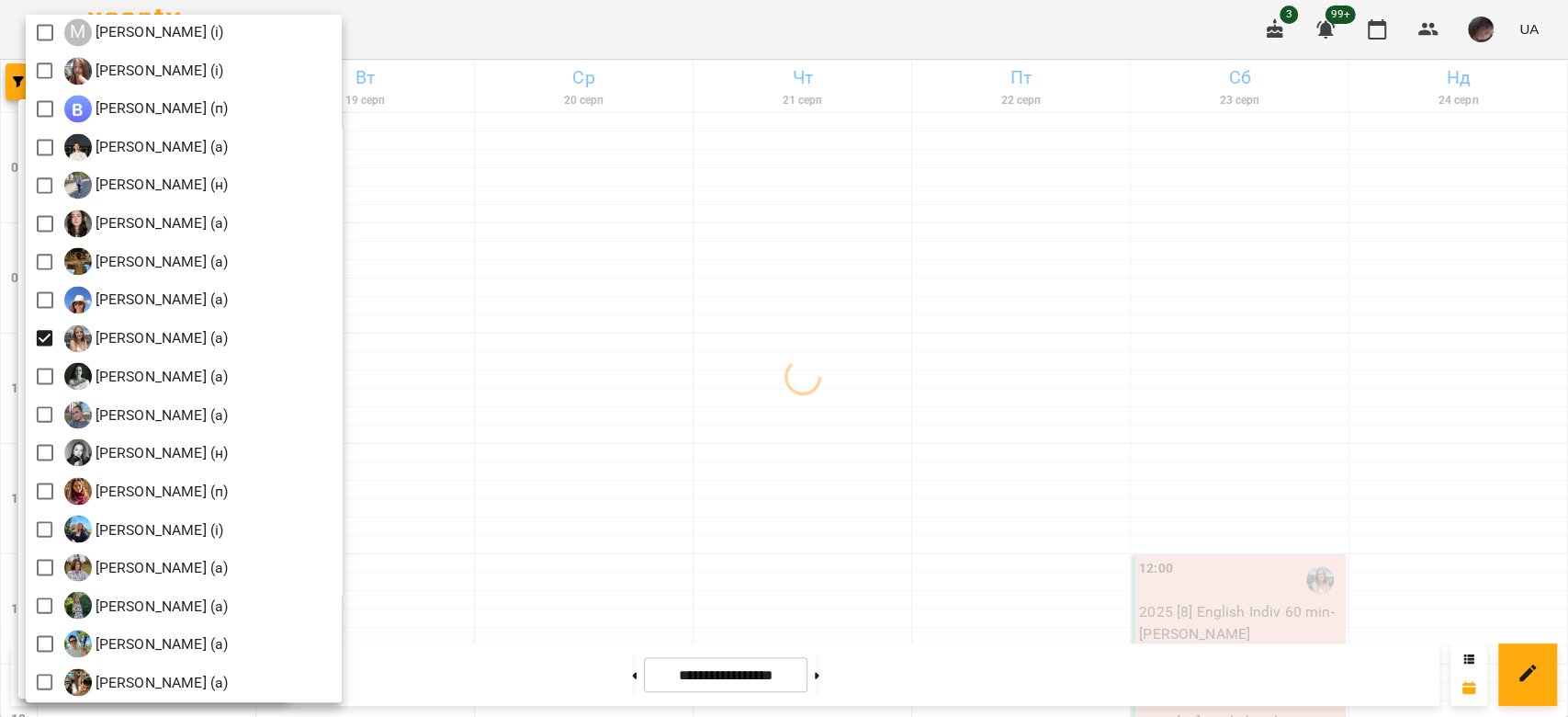
click at [750, 307] on div at bounding box center [784, 358] width 1568 height 717
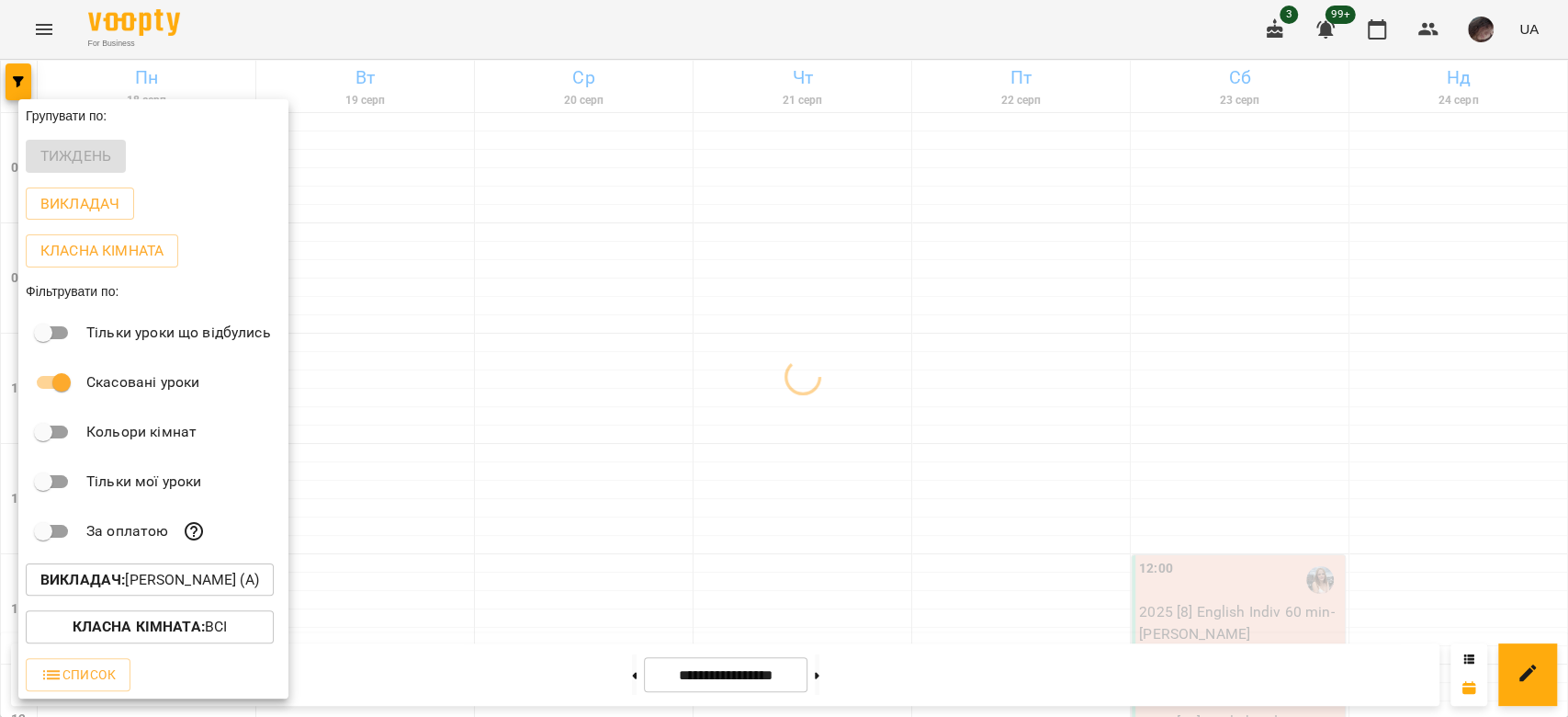
click at [750, 307] on div at bounding box center [784, 358] width 1568 height 717
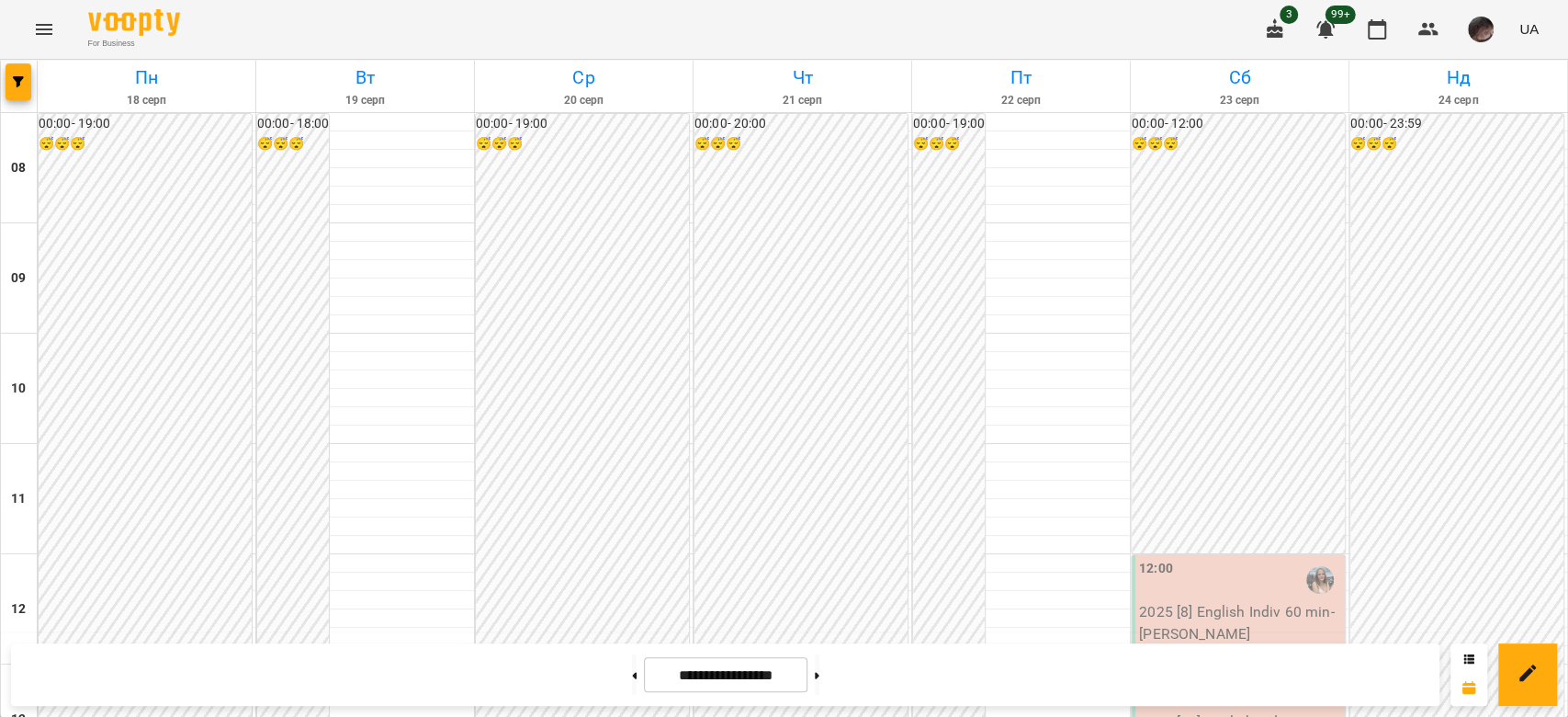
scroll to position [1132, 0]
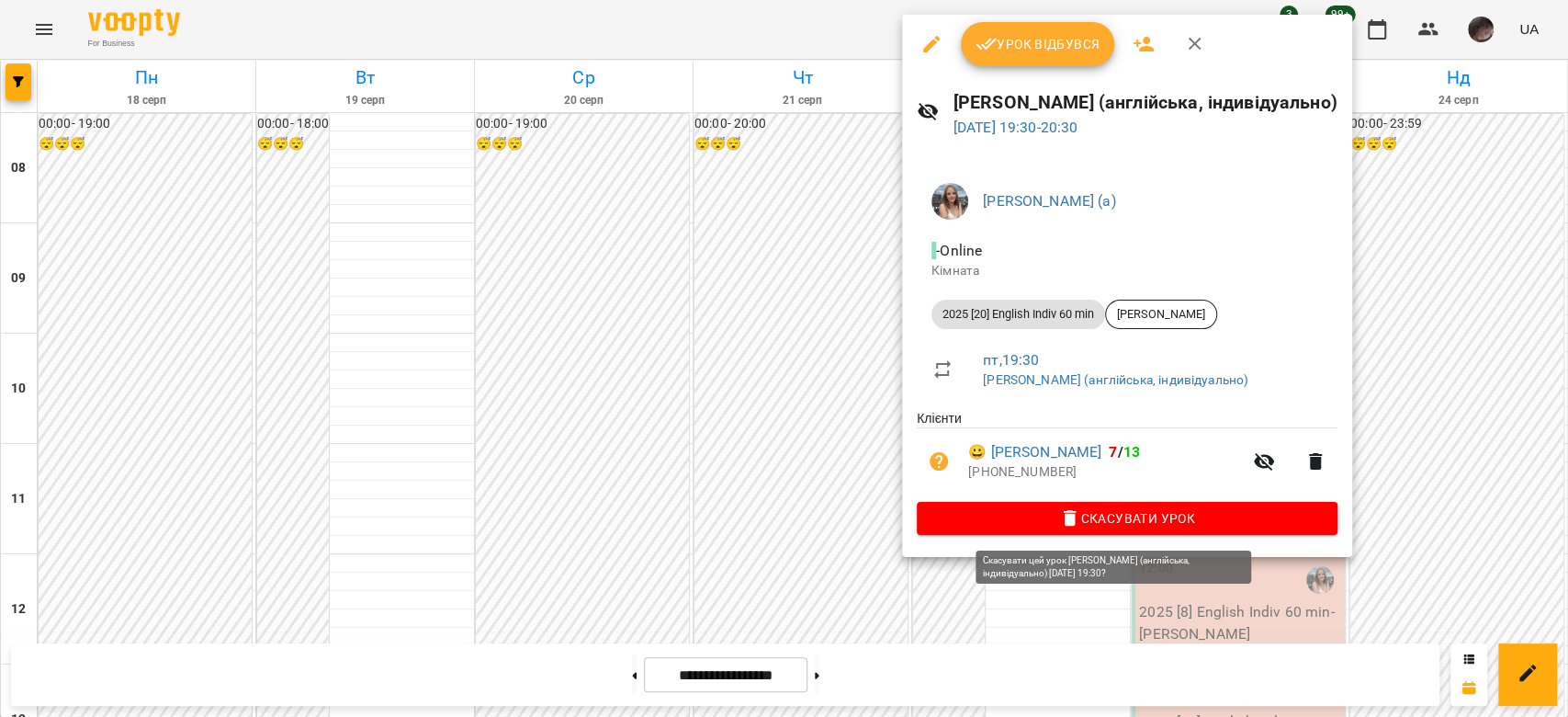
click at [1036, 510] on span "Скасувати Урок" at bounding box center [1126, 519] width 391 height 22
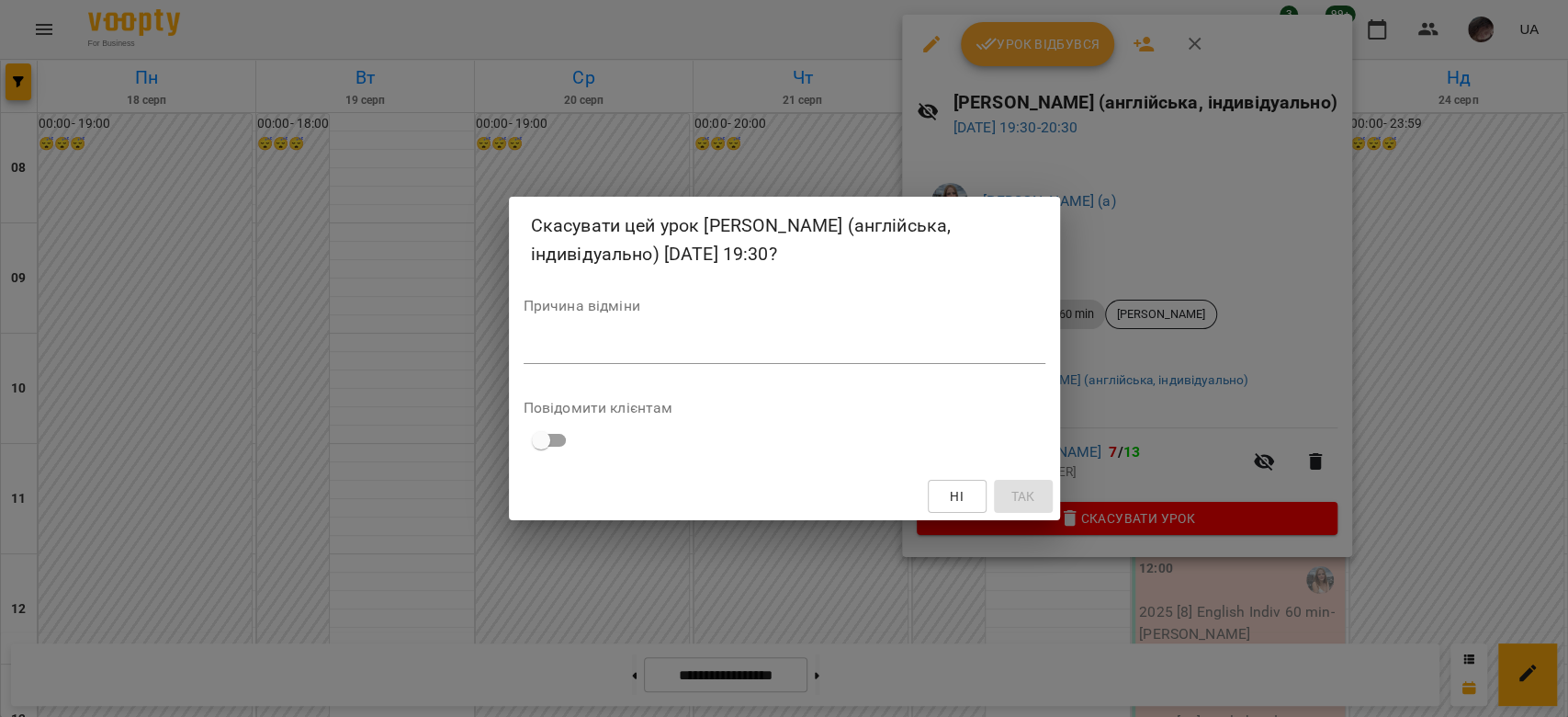
click at [1011, 359] on div "*" at bounding box center [785, 348] width 522 height 29
type textarea "*"
click at [1038, 496] on button "Так" at bounding box center [1023, 495] width 59 height 33
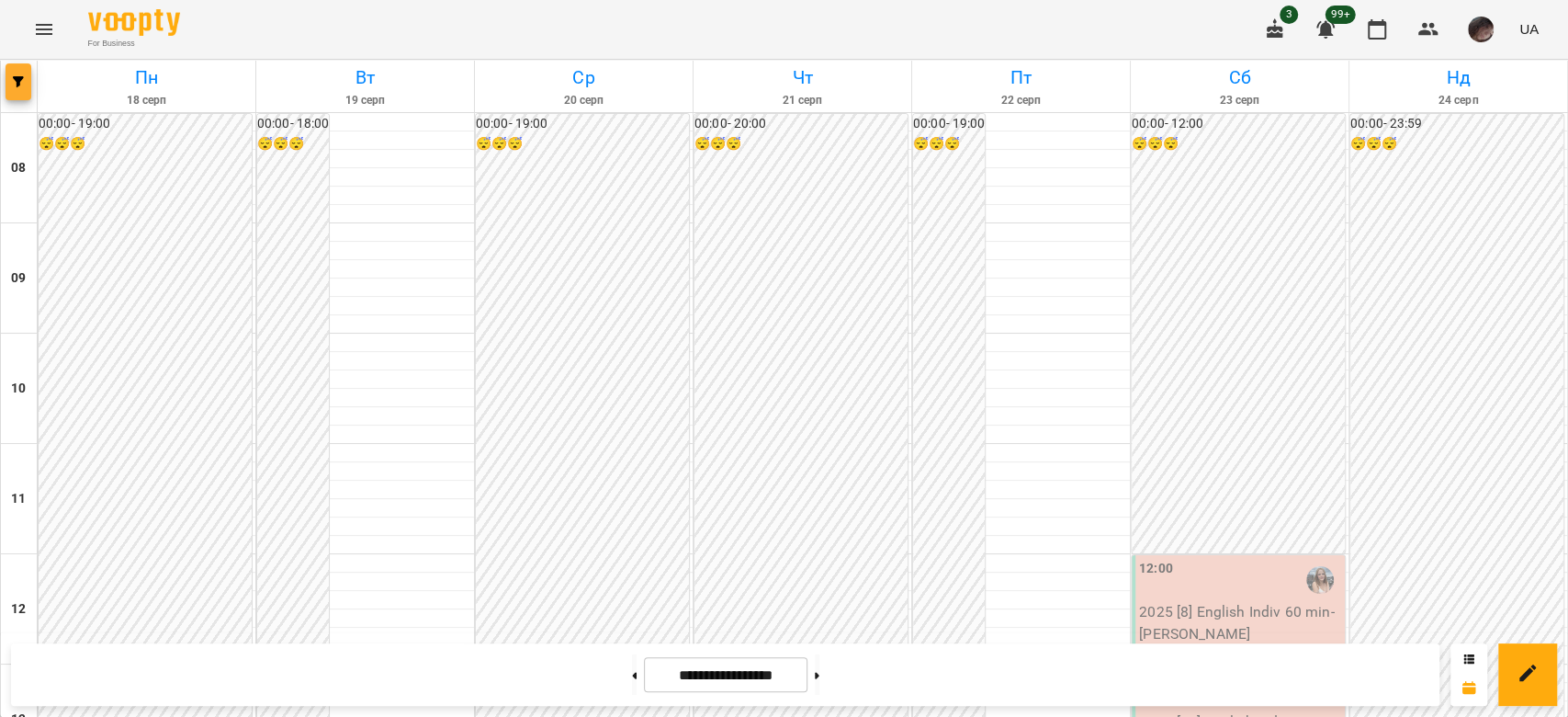
click at [13, 90] on button "button" at bounding box center [18, 81] width 25 height 37
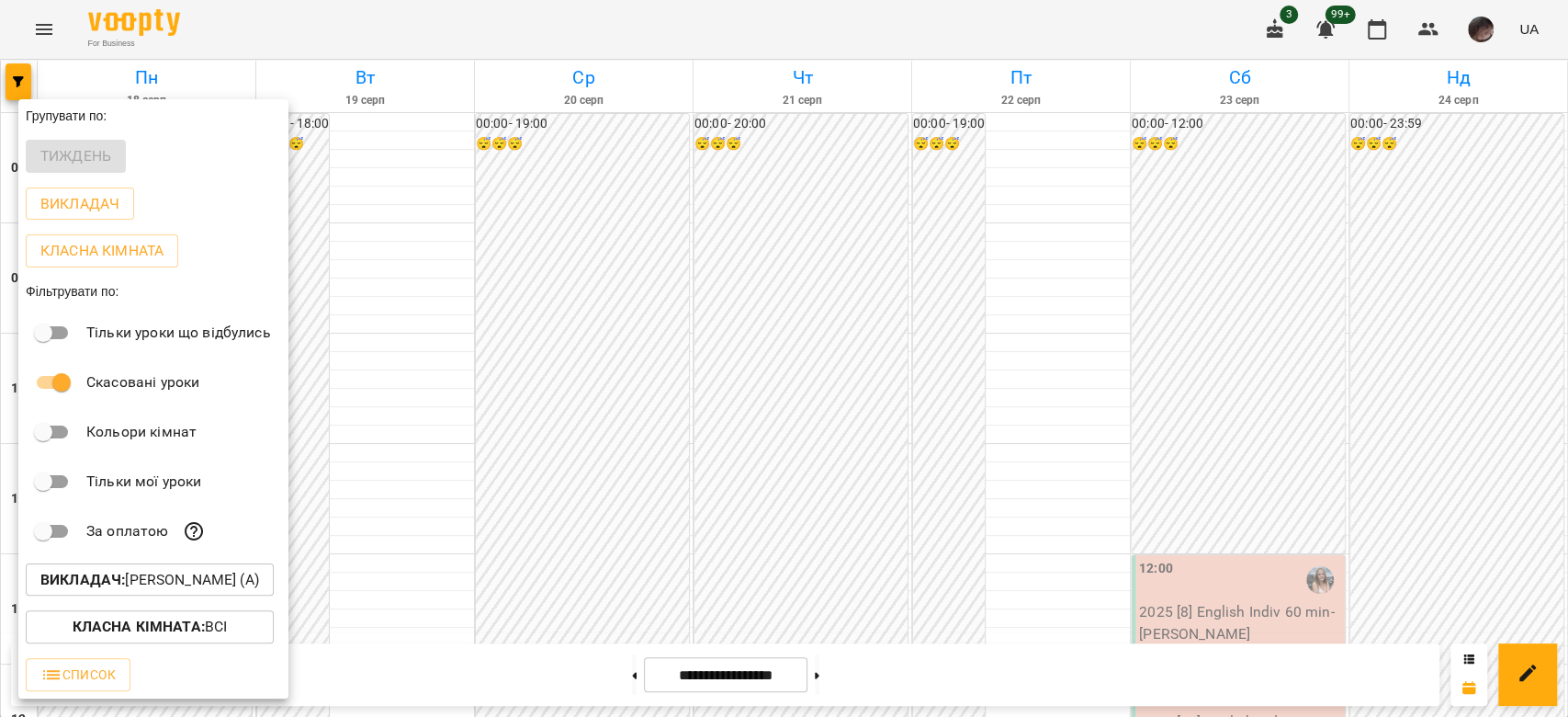
click at [259, 580] on p "Викладач : [PERSON_NAME] (а)" at bounding box center [150, 580] width 219 height 22
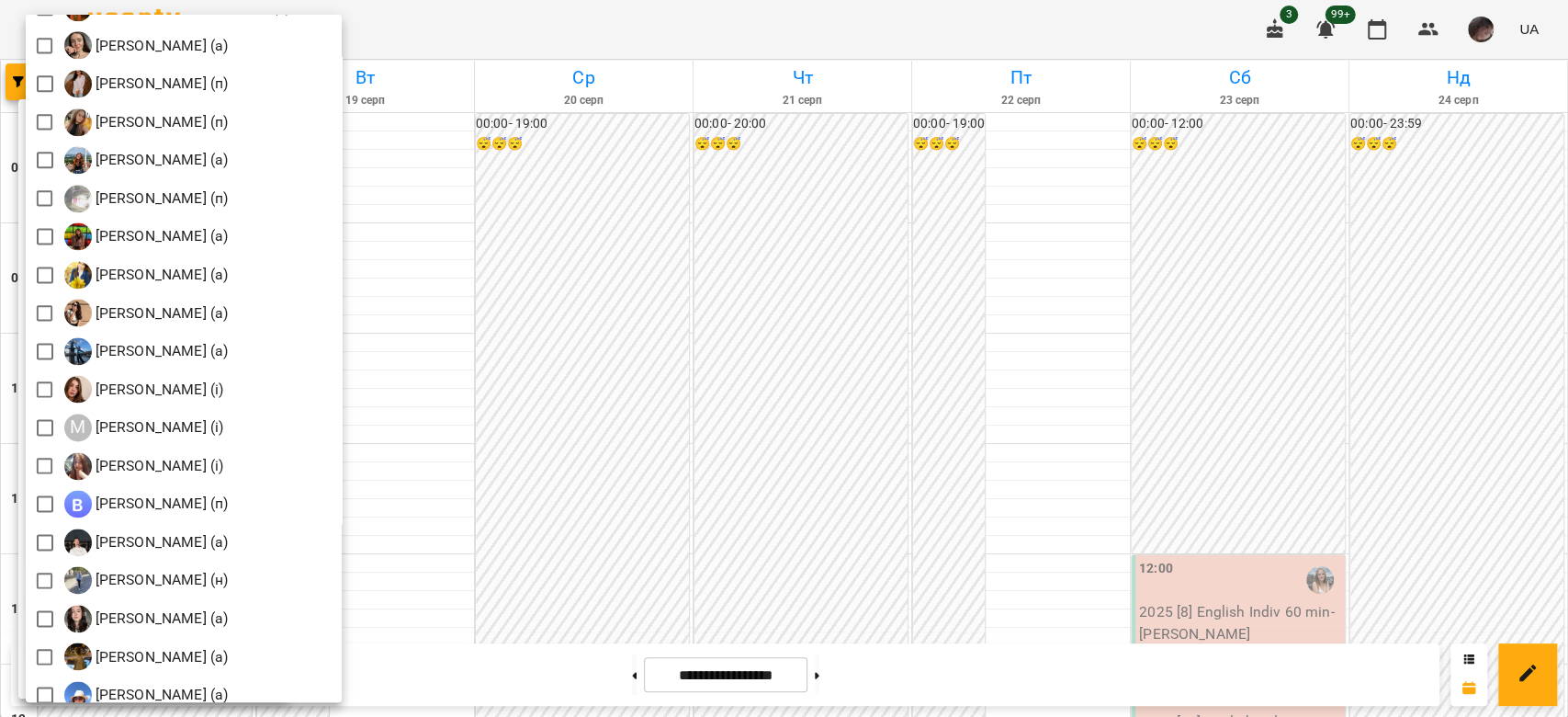
scroll to position [2082, 0]
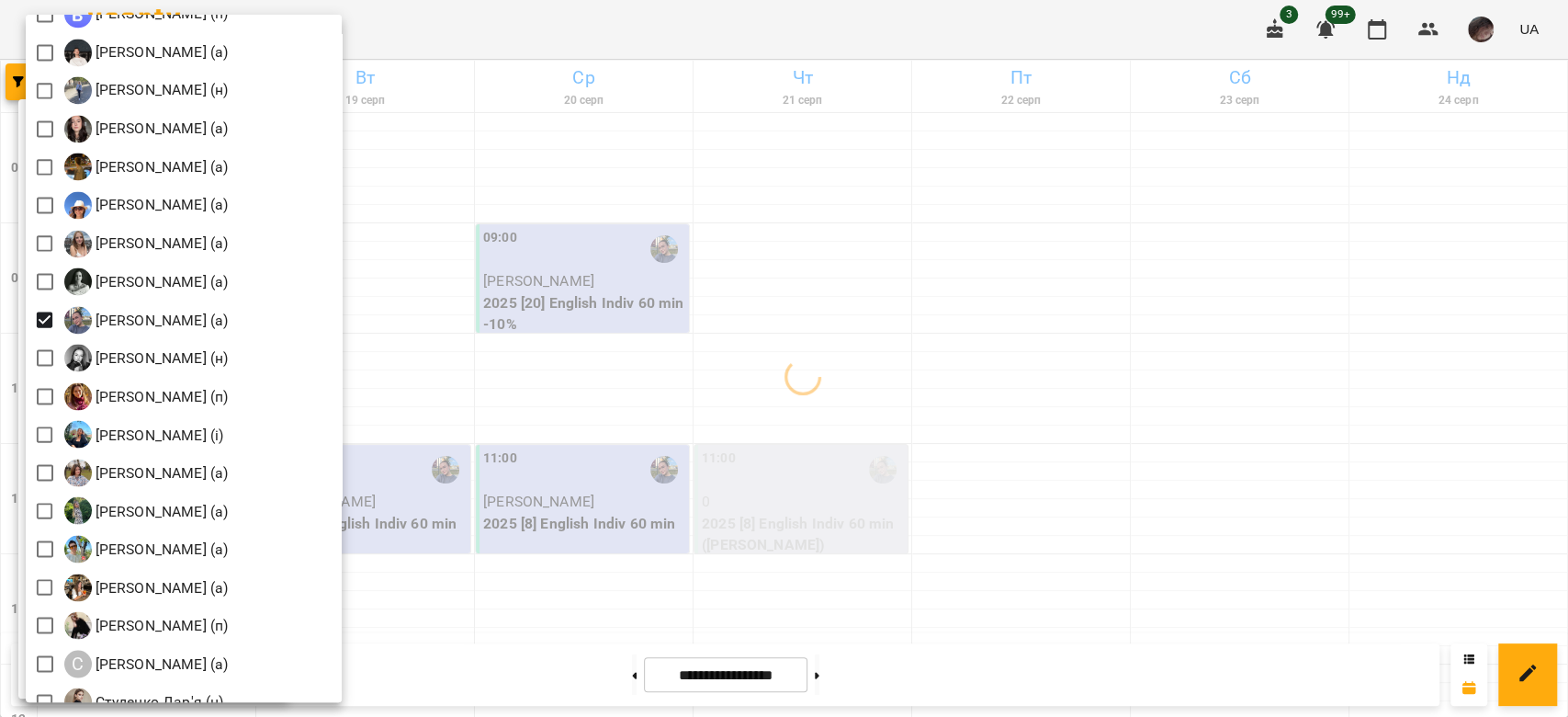
click at [990, 304] on div at bounding box center [784, 358] width 1568 height 717
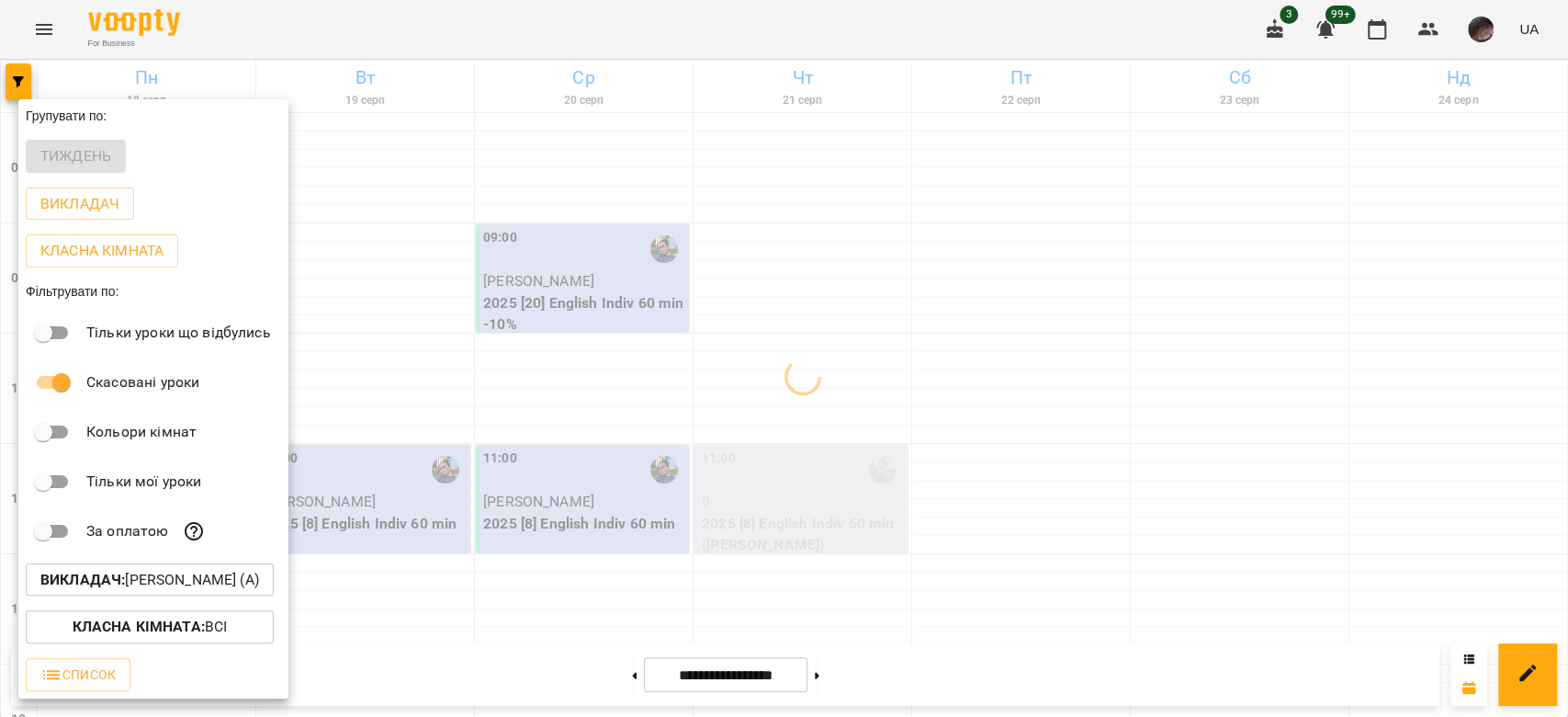
click at [990, 304] on div at bounding box center [784, 358] width 1568 height 717
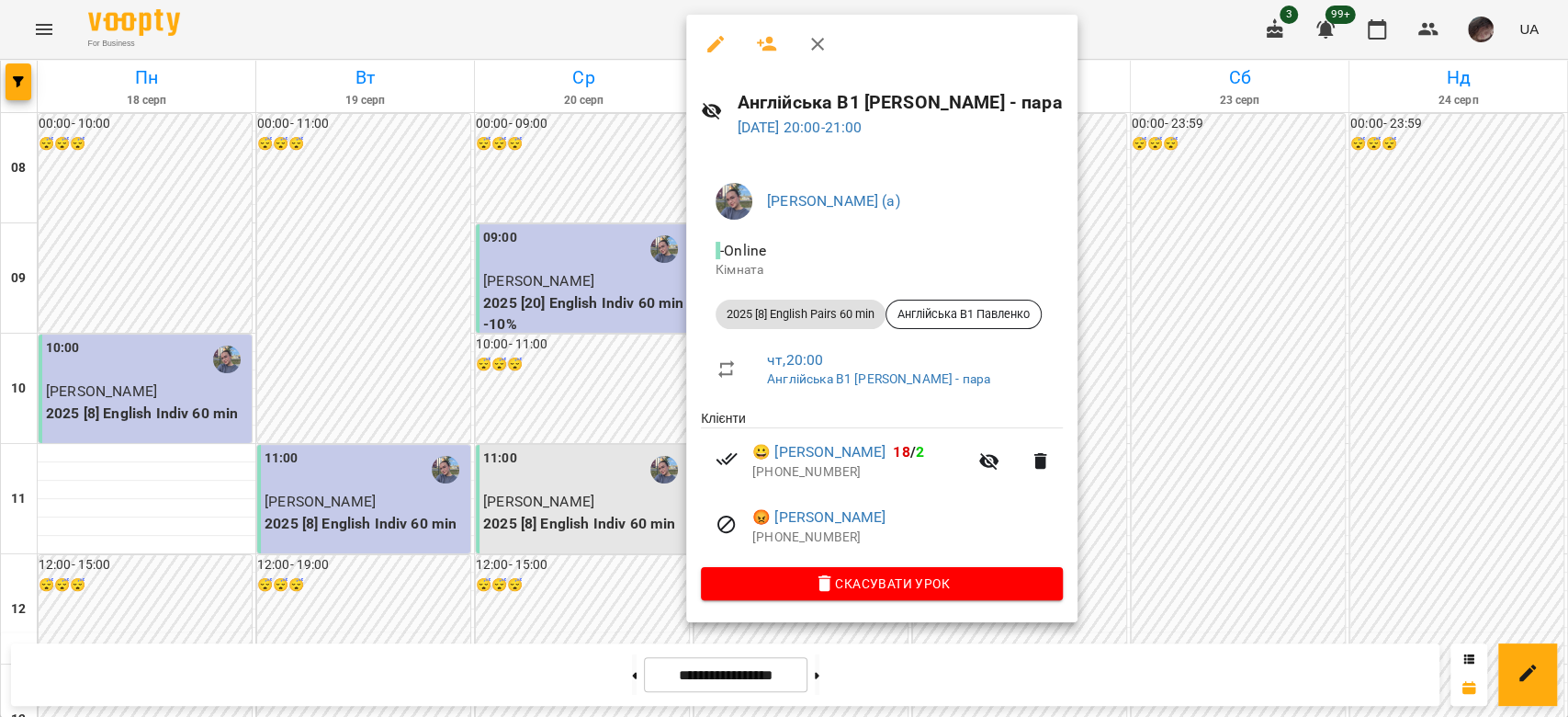
click at [1124, 476] on div at bounding box center [784, 358] width 1568 height 717
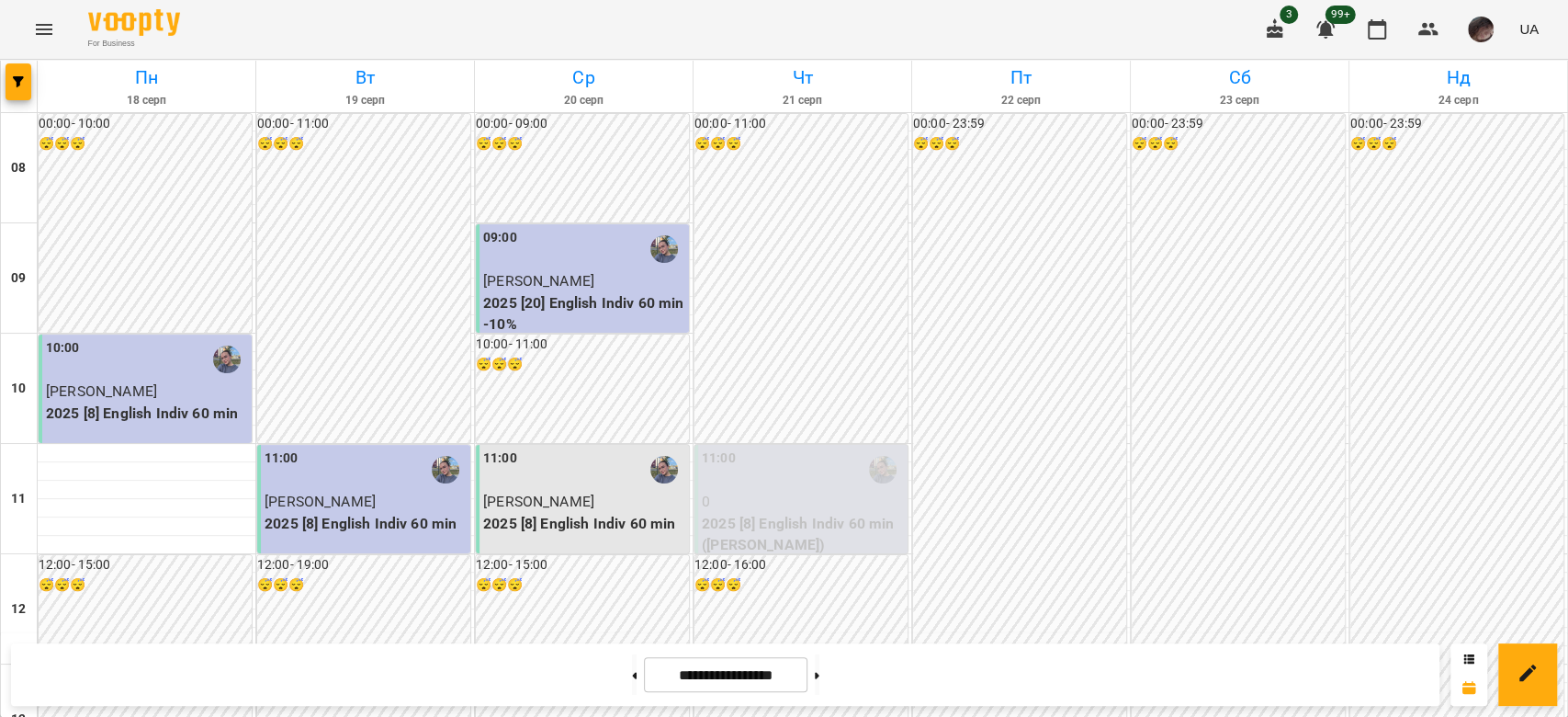
click at [1110, 714] on div "**********" at bounding box center [784, 674] width 1568 height 84
click at [17, 84] on icon "button" at bounding box center [19, 81] width 11 height 11
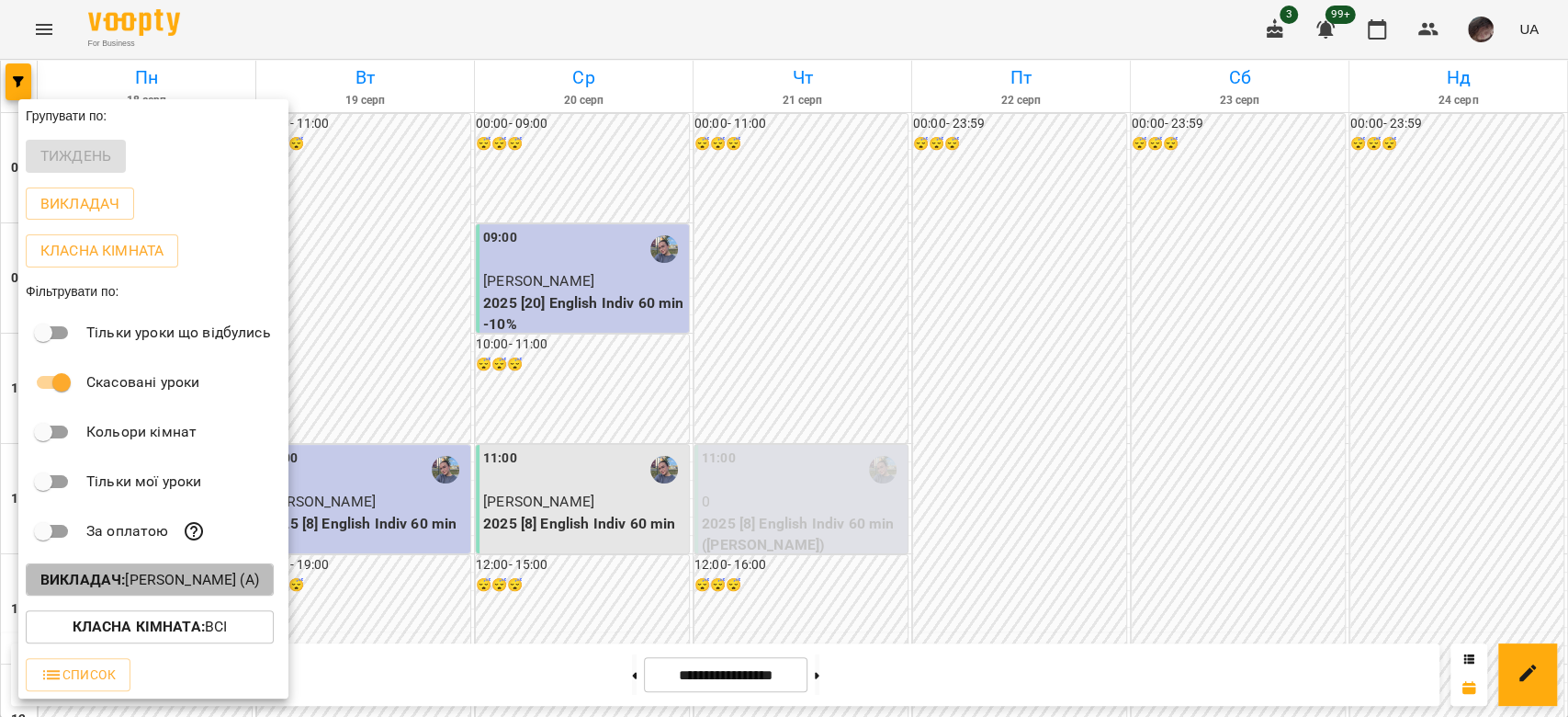
click at [259, 575] on p "Викладач : [PERSON_NAME] (а)" at bounding box center [150, 580] width 219 height 22
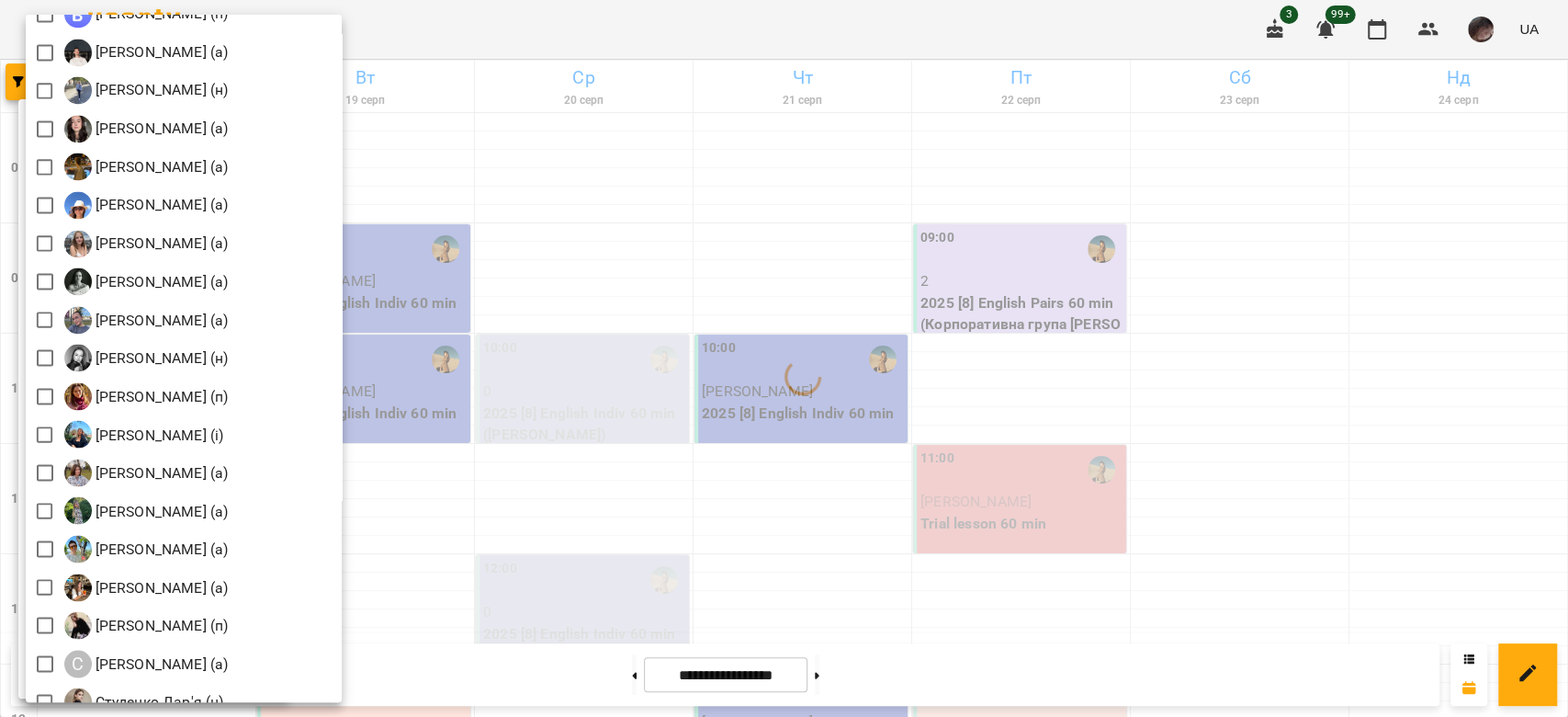
click at [544, 195] on div at bounding box center [784, 358] width 1568 height 717
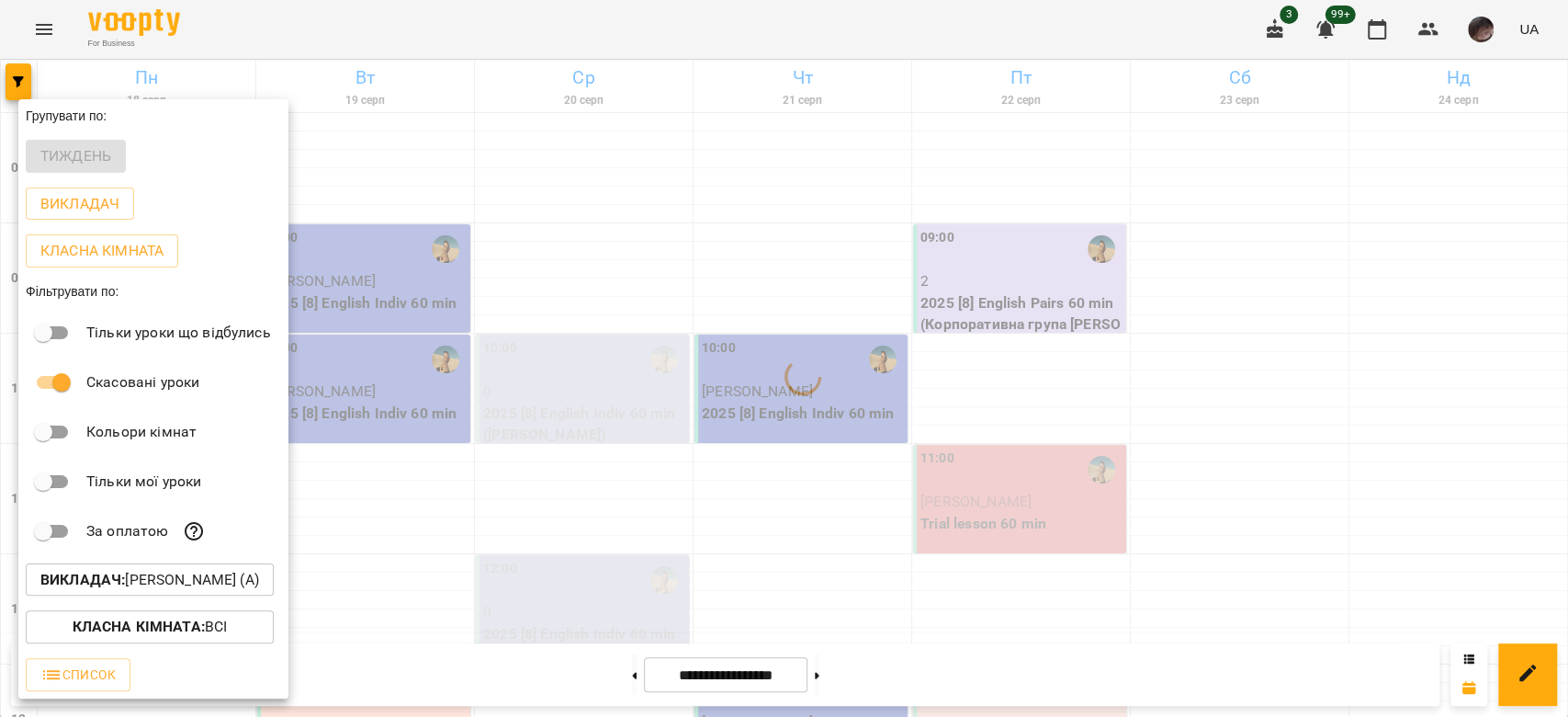
click at [544, 195] on div at bounding box center [784, 358] width 1568 height 717
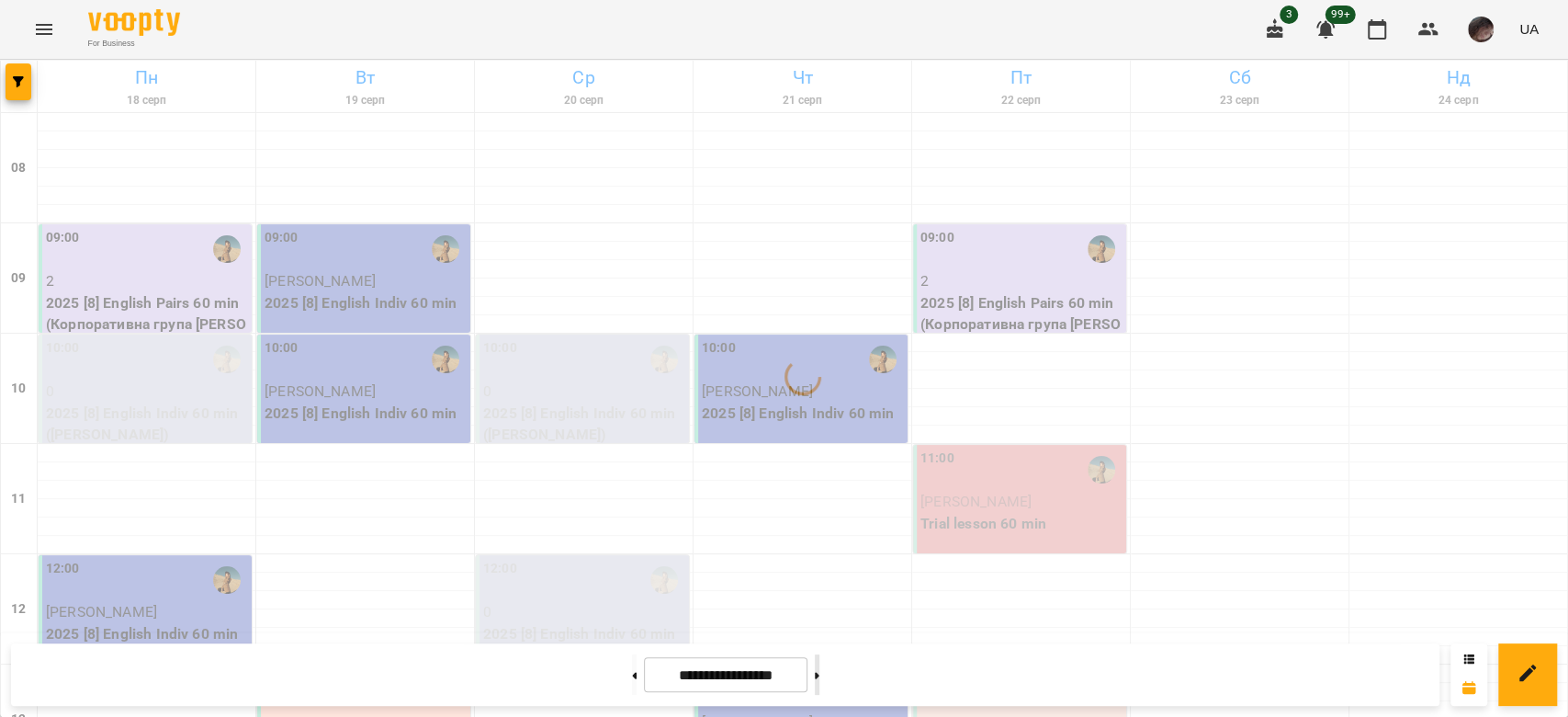
click at [820, 682] on button at bounding box center [817, 674] width 5 height 40
type input "**********"
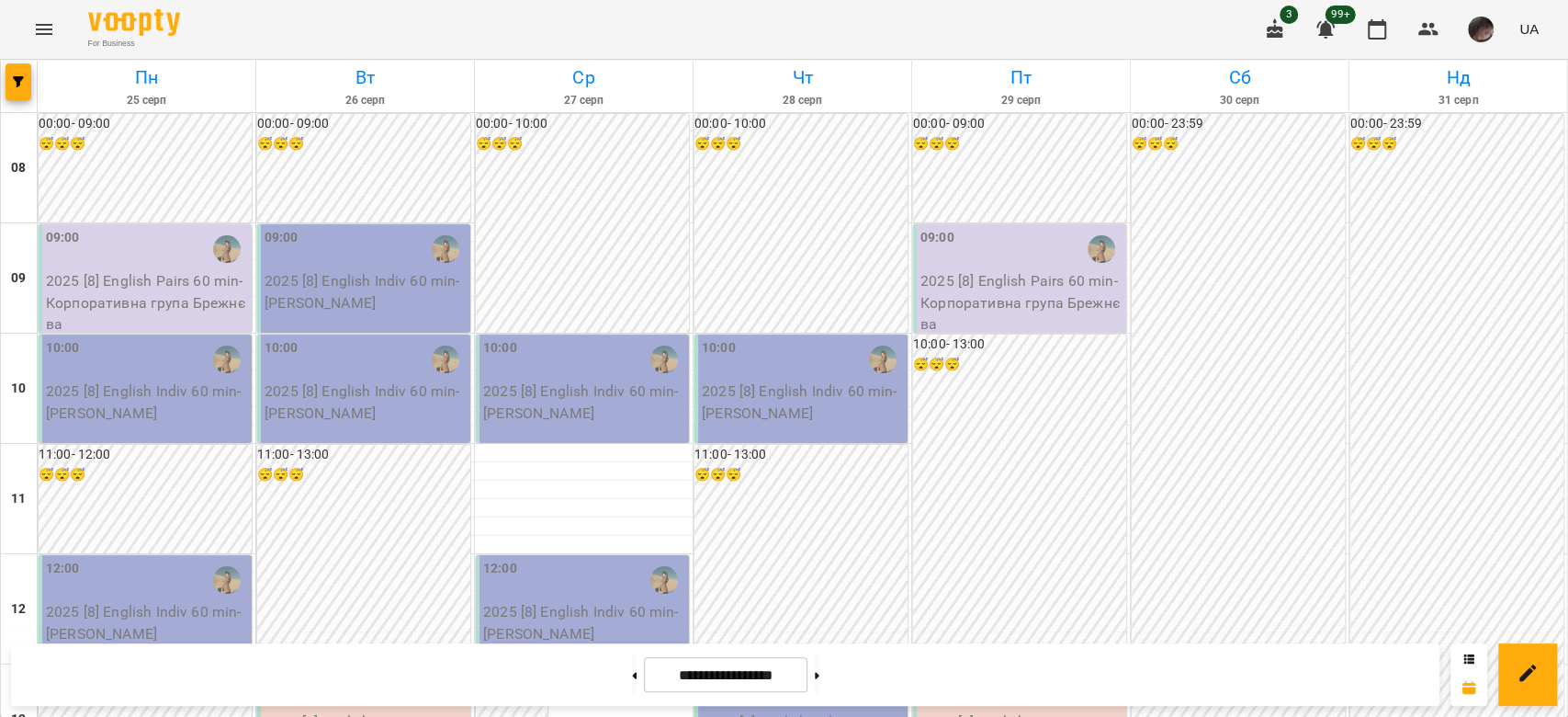
scroll to position [887, 0]
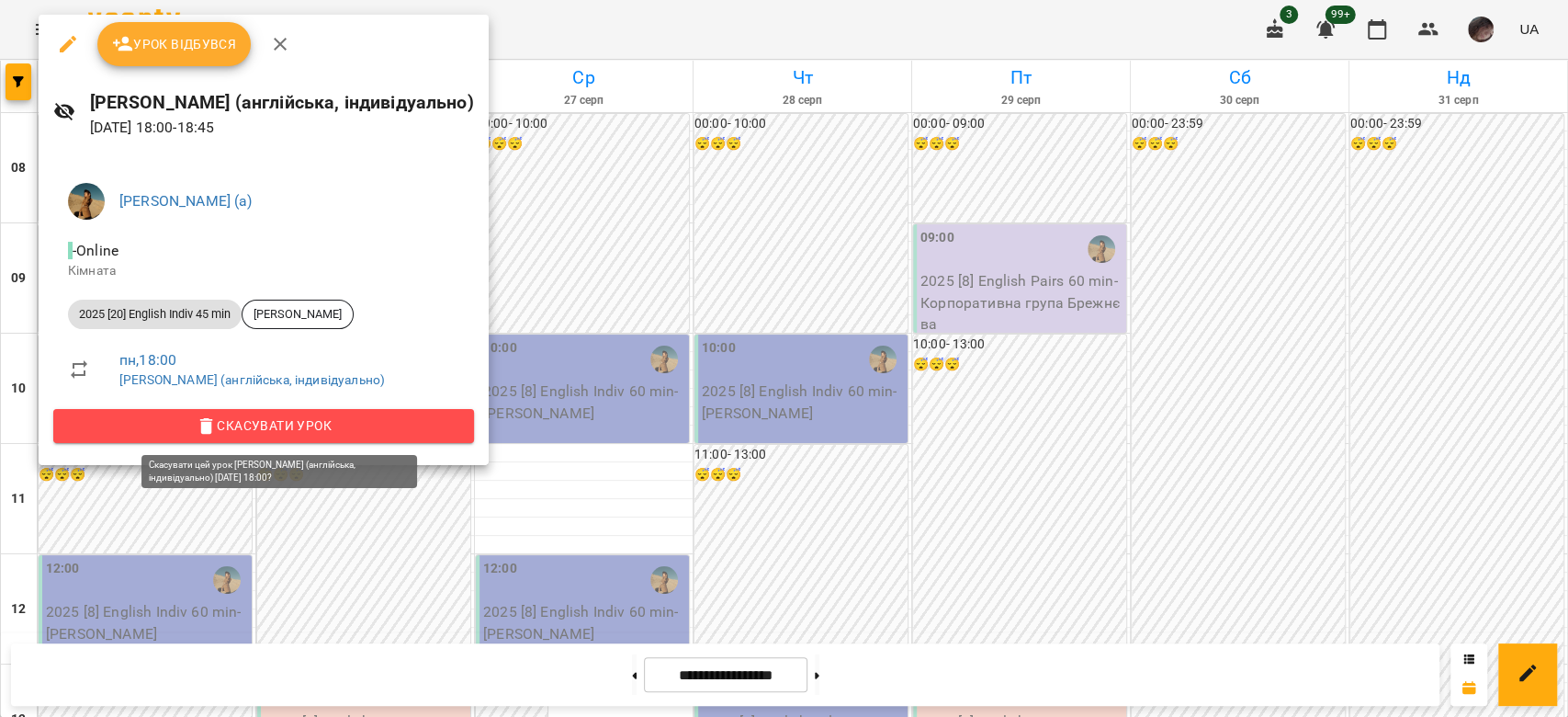
click at [291, 417] on span "Скасувати Урок" at bounding box center [264, 426] width 391 height 22
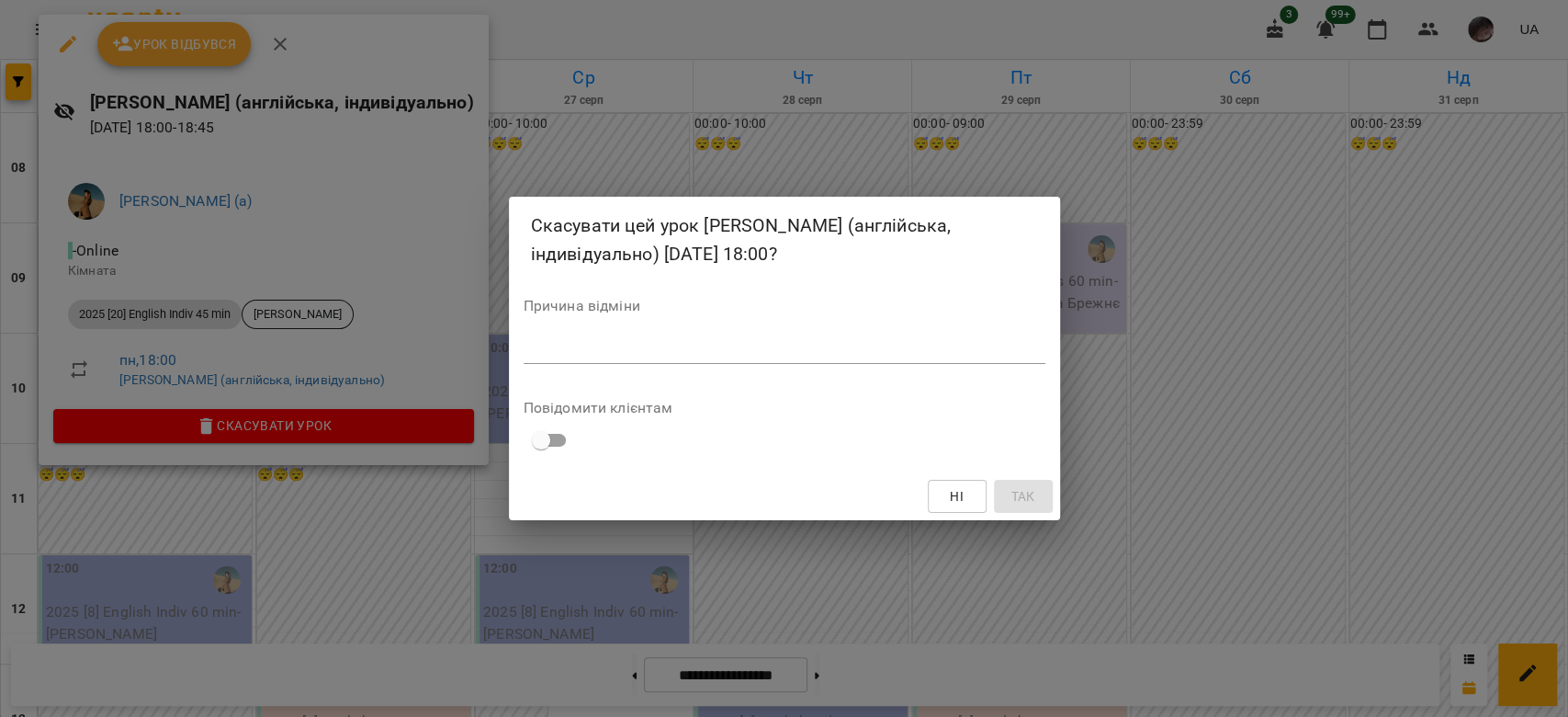
click at [528, 357] on textarea at bounding box center [785, 348] width 522 height 18
type textarea "*"
click at [1012, 503] on span "Так" at bounding box center [1023, 496] width 24 height 22
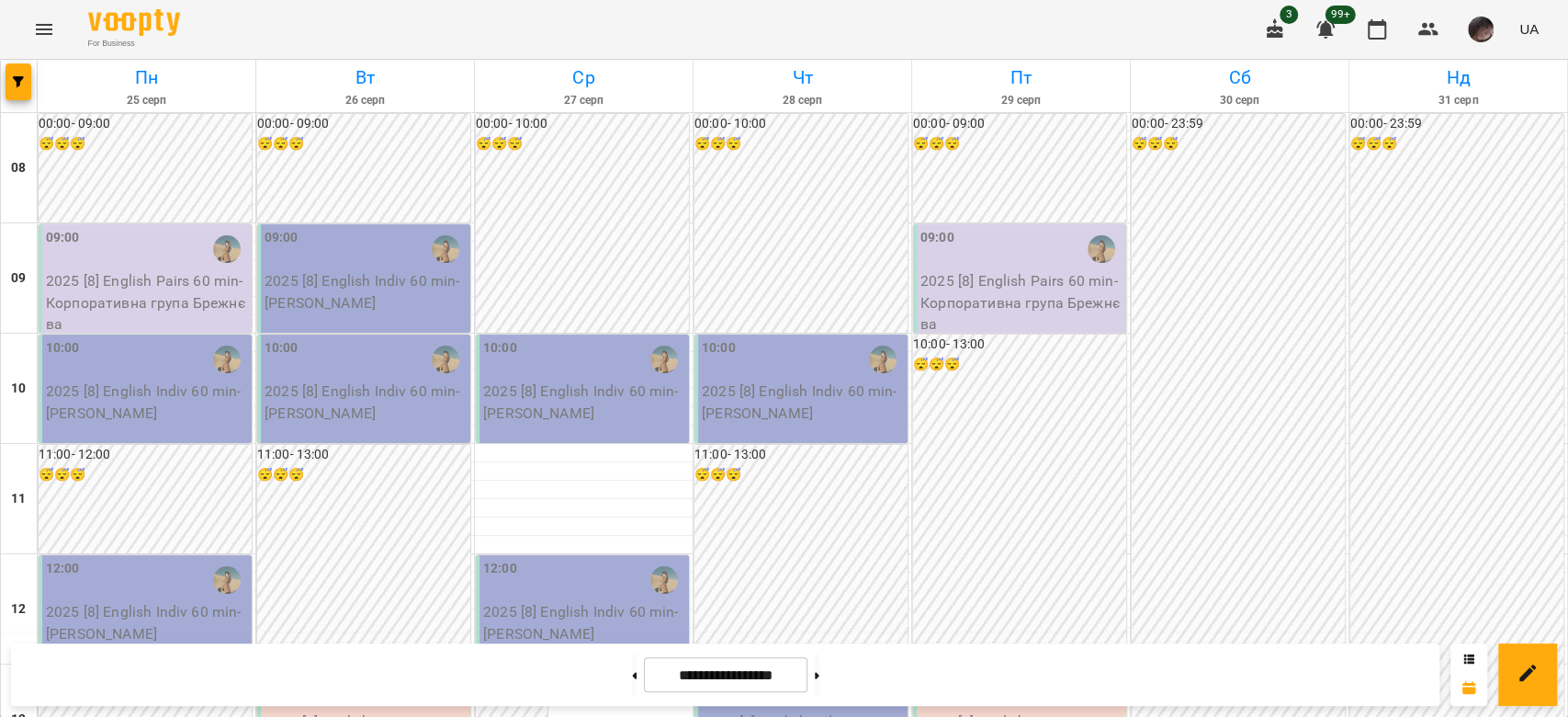
scroll to position [490, 0]
click at [19, 78] on icon "button" at bounding box center [19, 81] width 11 height 11
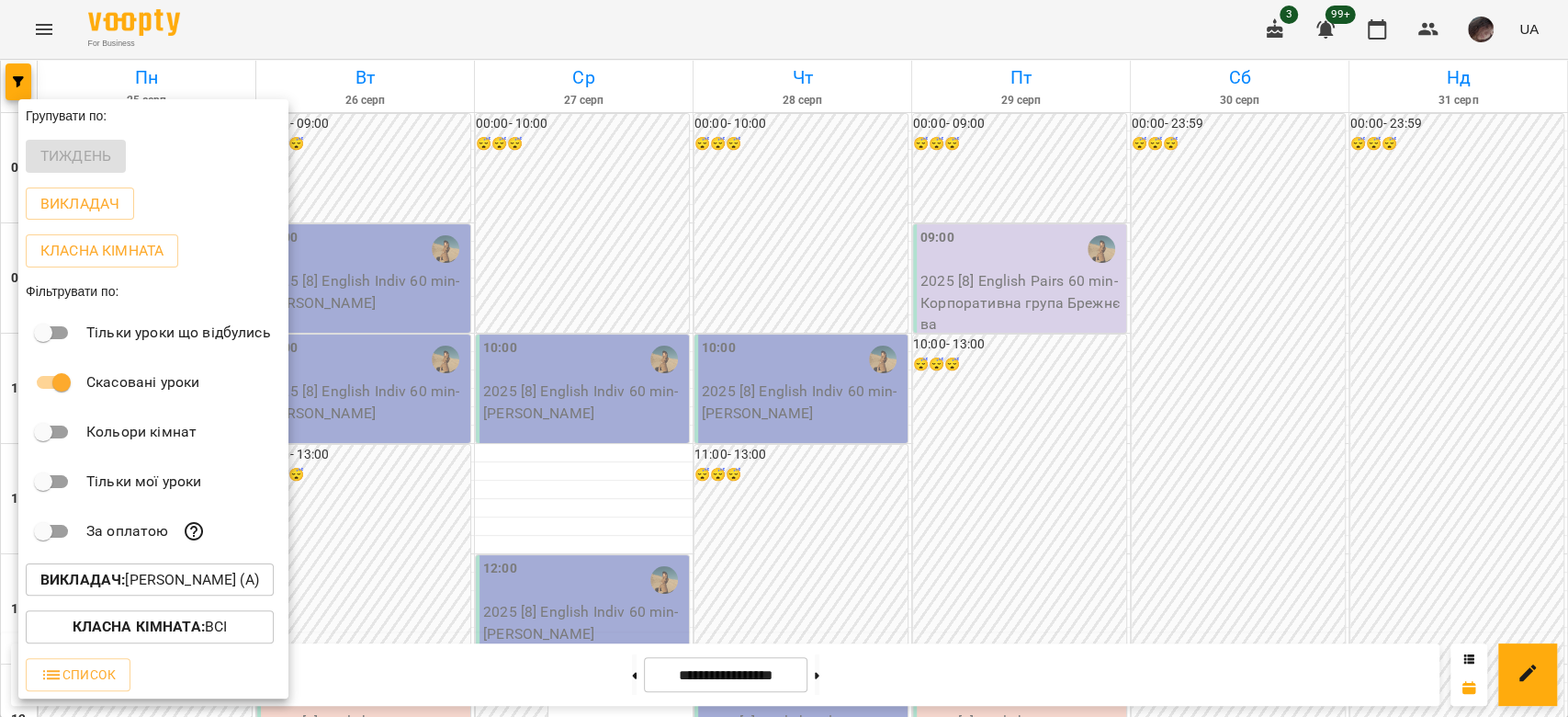
click at [142, 596] on button "Викладач : [PERSON_NAME] (а)" at bounding box center [149, 579] width 248 height 33
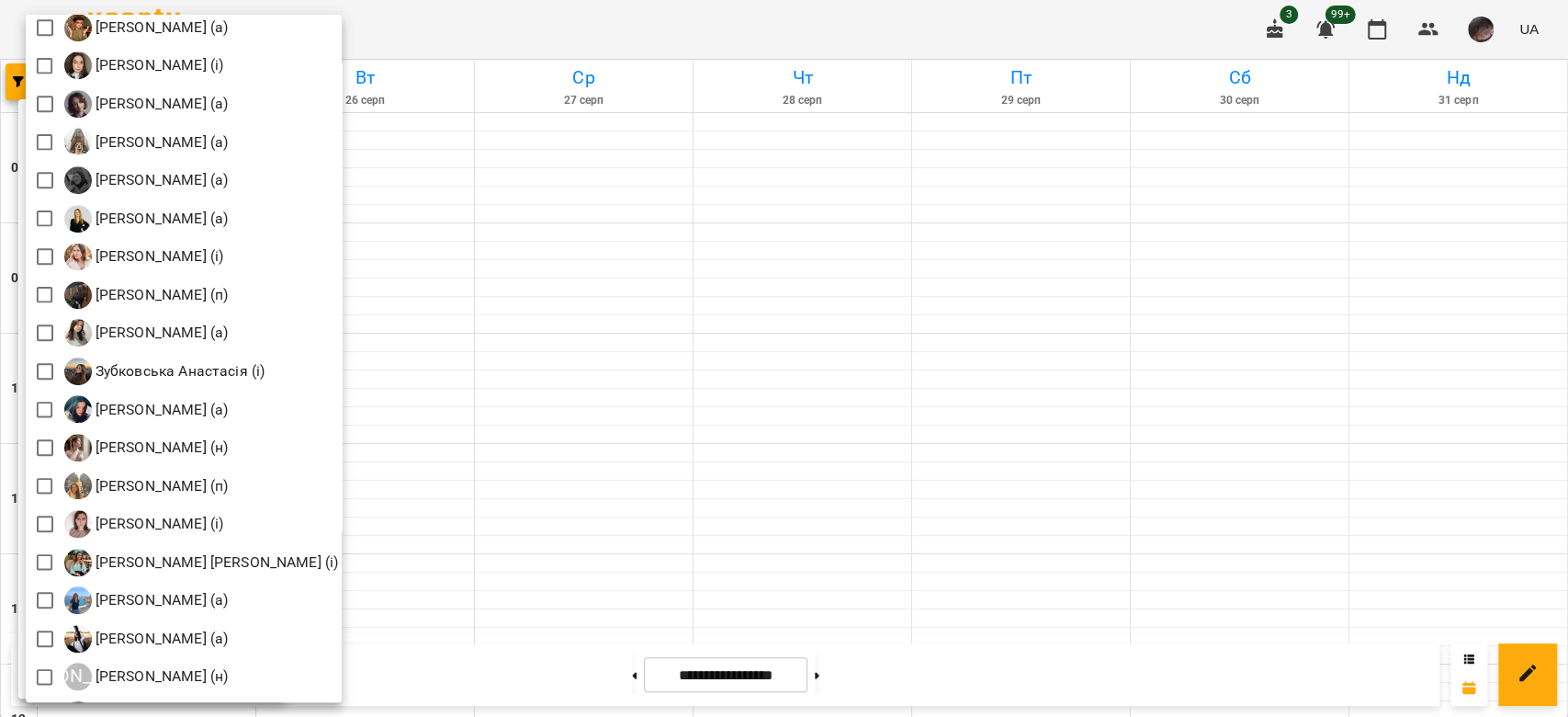
scroll to position [763, 0]
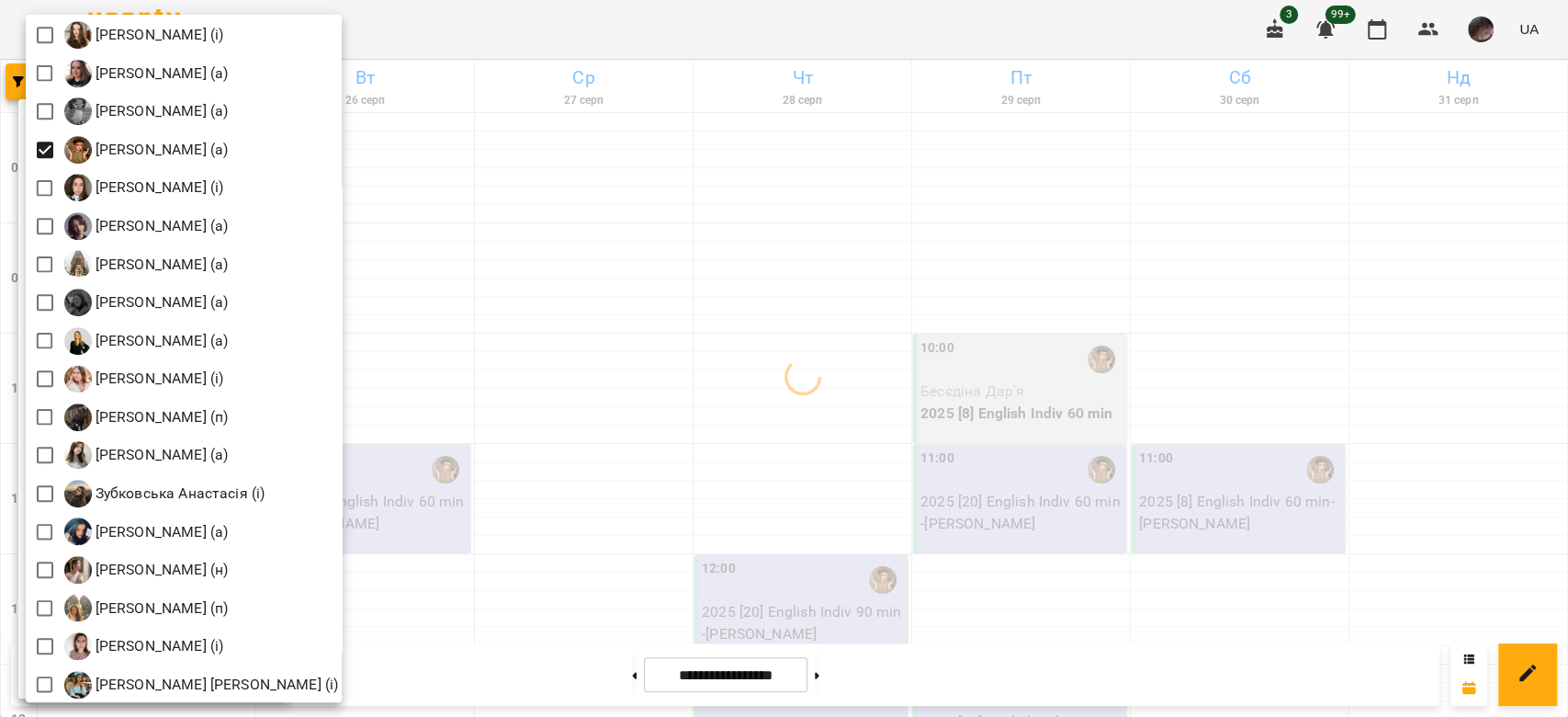
click at [838, 446] on div at bounding box center [784, 358] width 1568 height 717
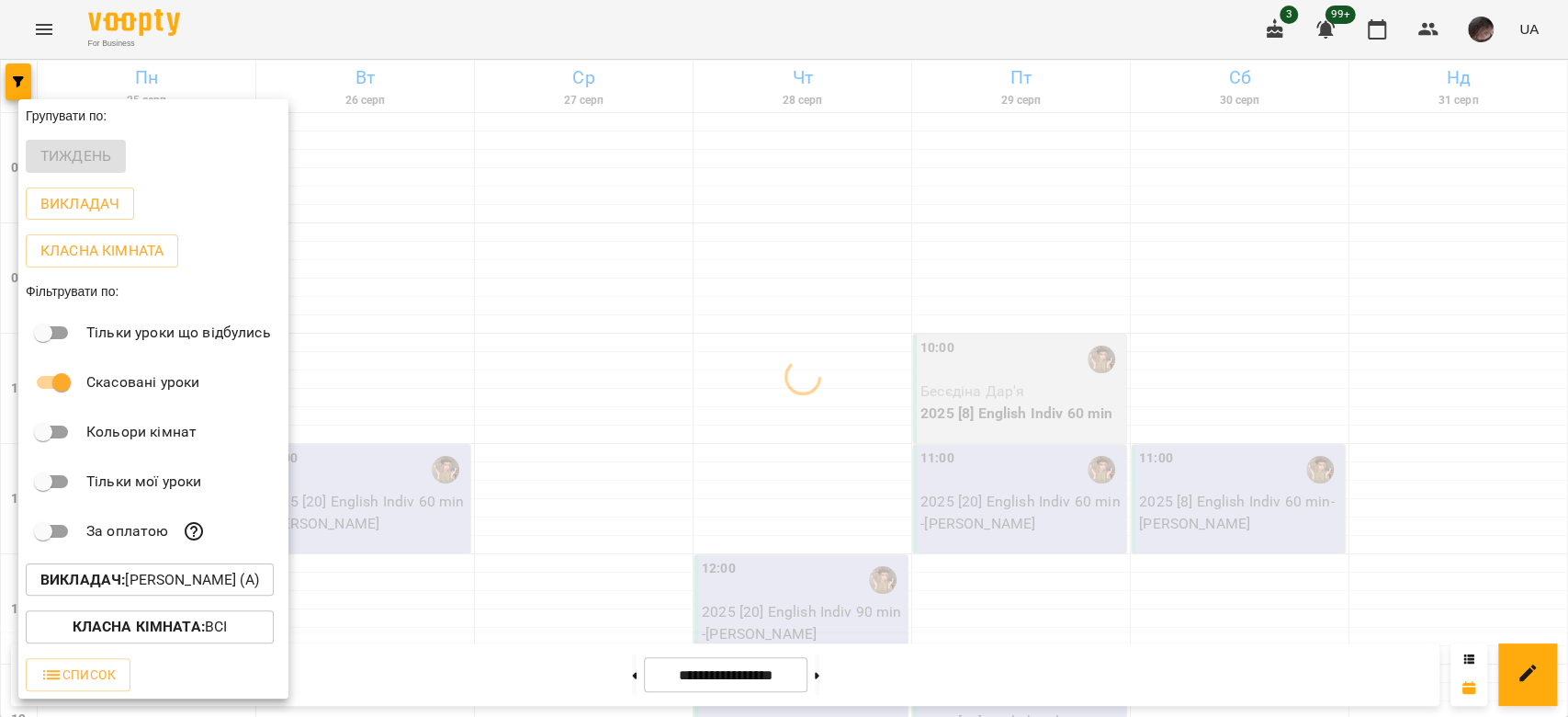
click at [838, 446] on div at bounding box center [784, 358] width 1568 height 717
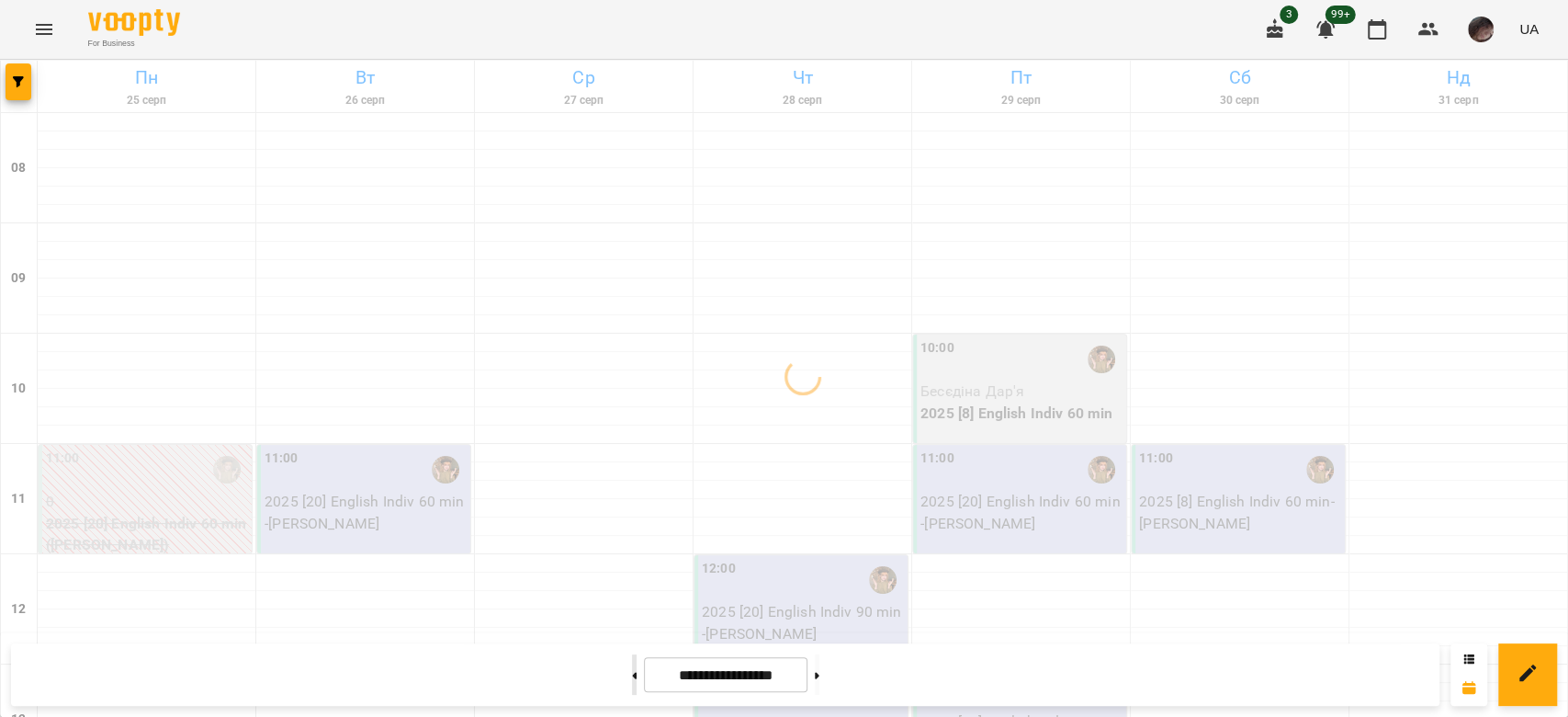
click at [632, 670] on button at bounding box center [633, 674] width 5 height 40
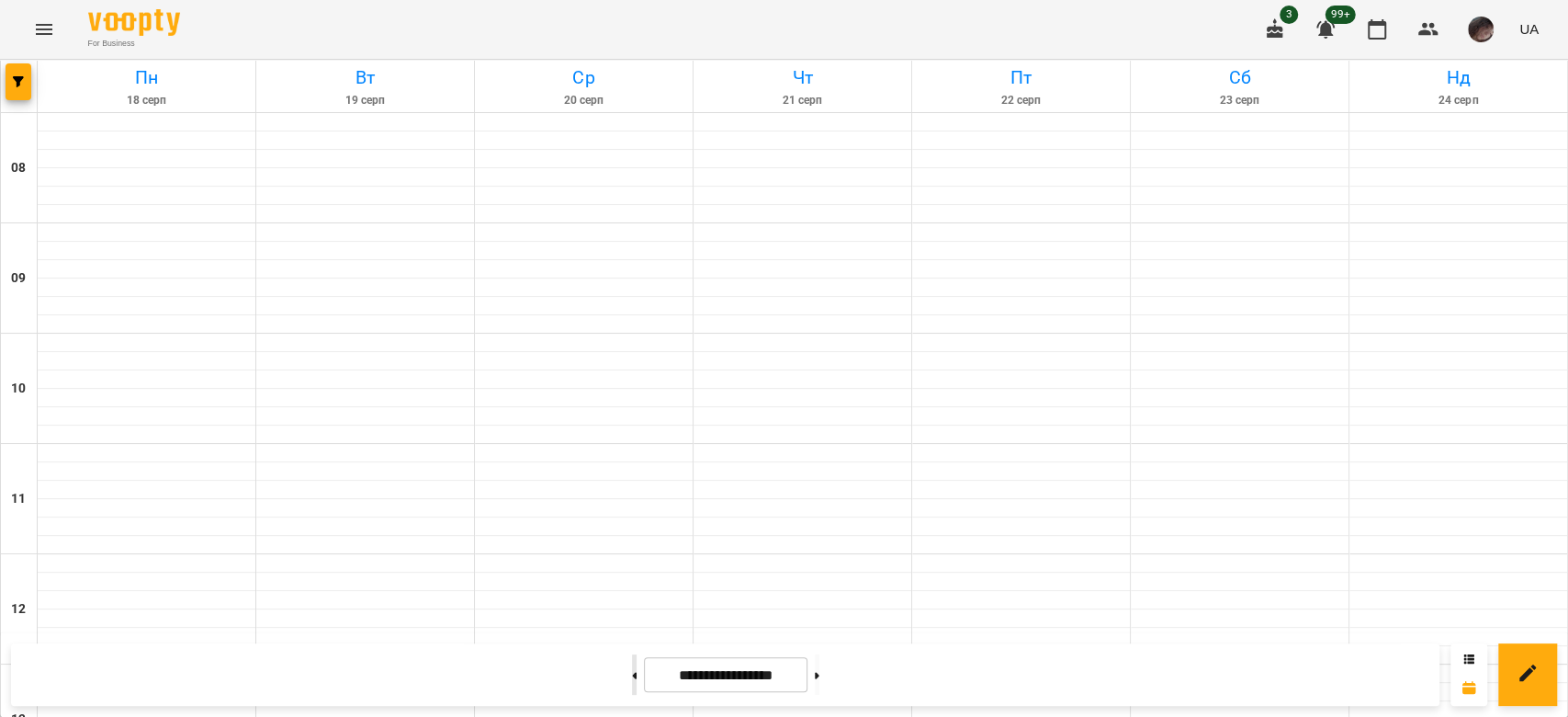
type input "**********"
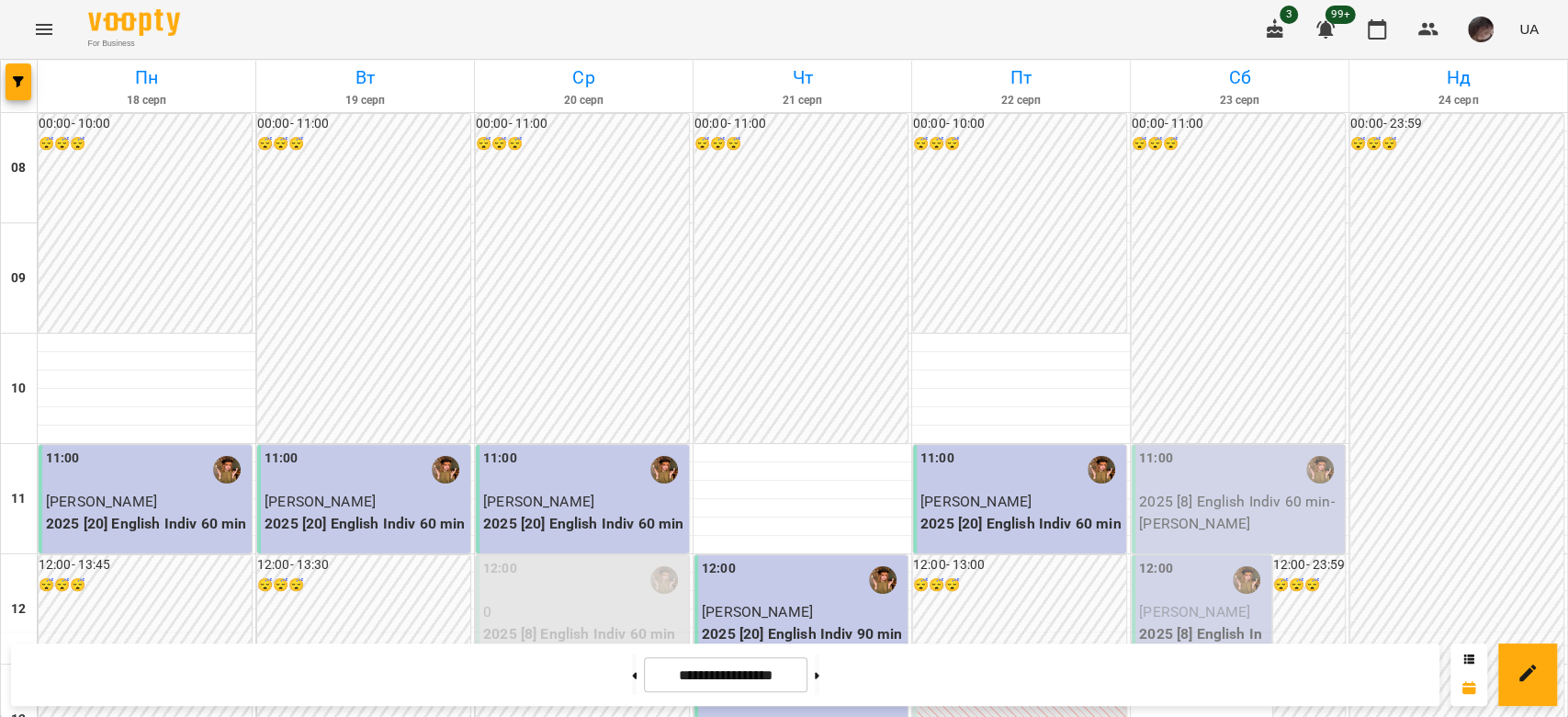
scroll to position [857, 0]
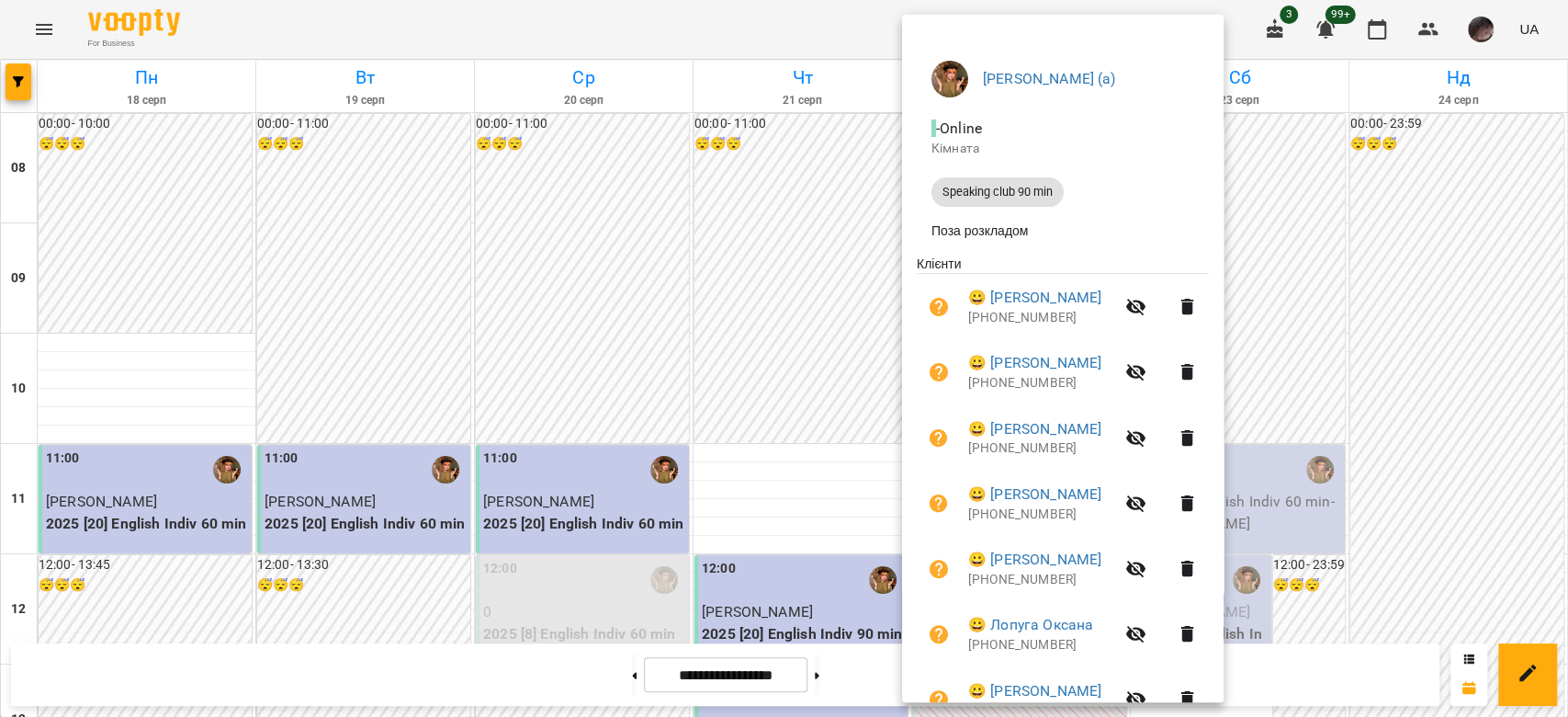
scroll to position [244, 0]
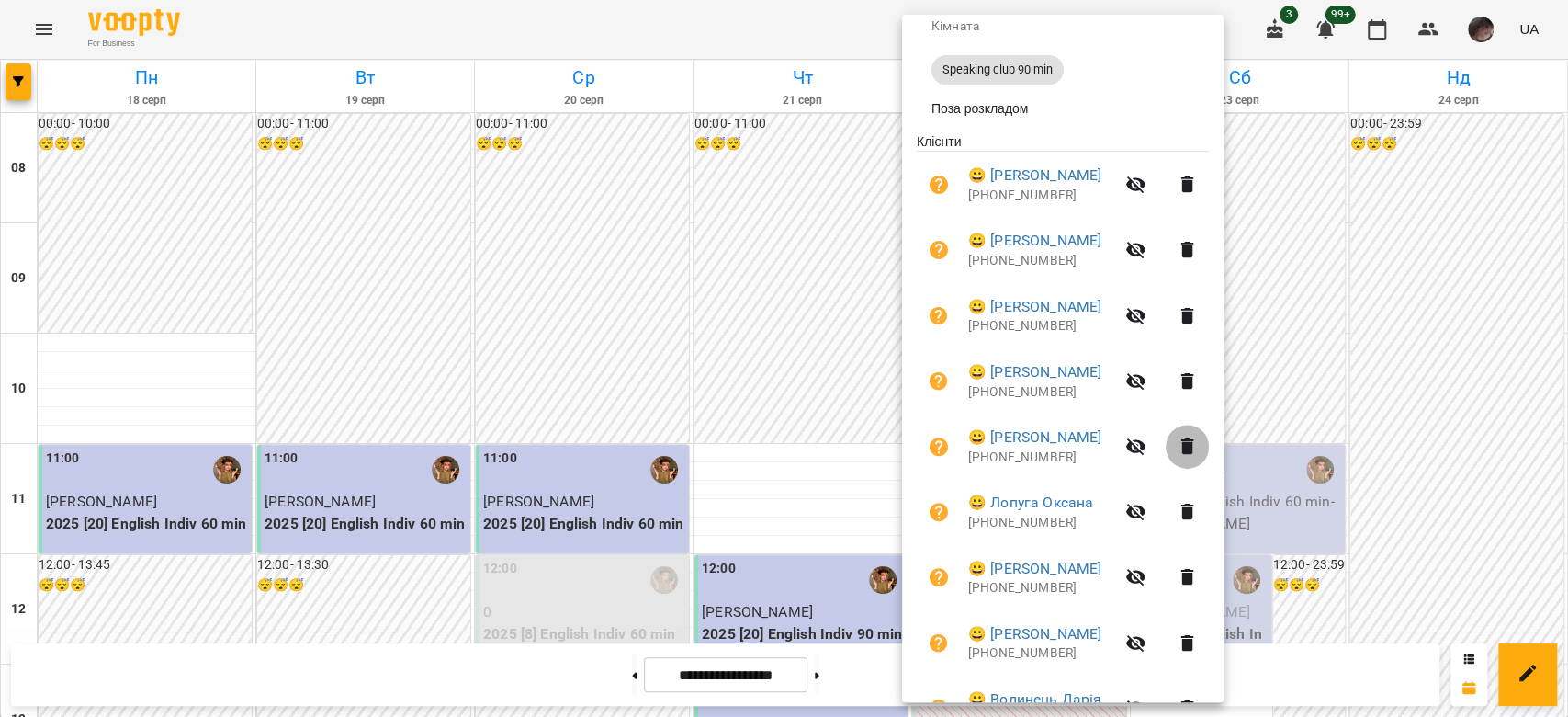
click at [1198, 445] on icon "button" at bounding box center [1187, 446] width 22 height 22
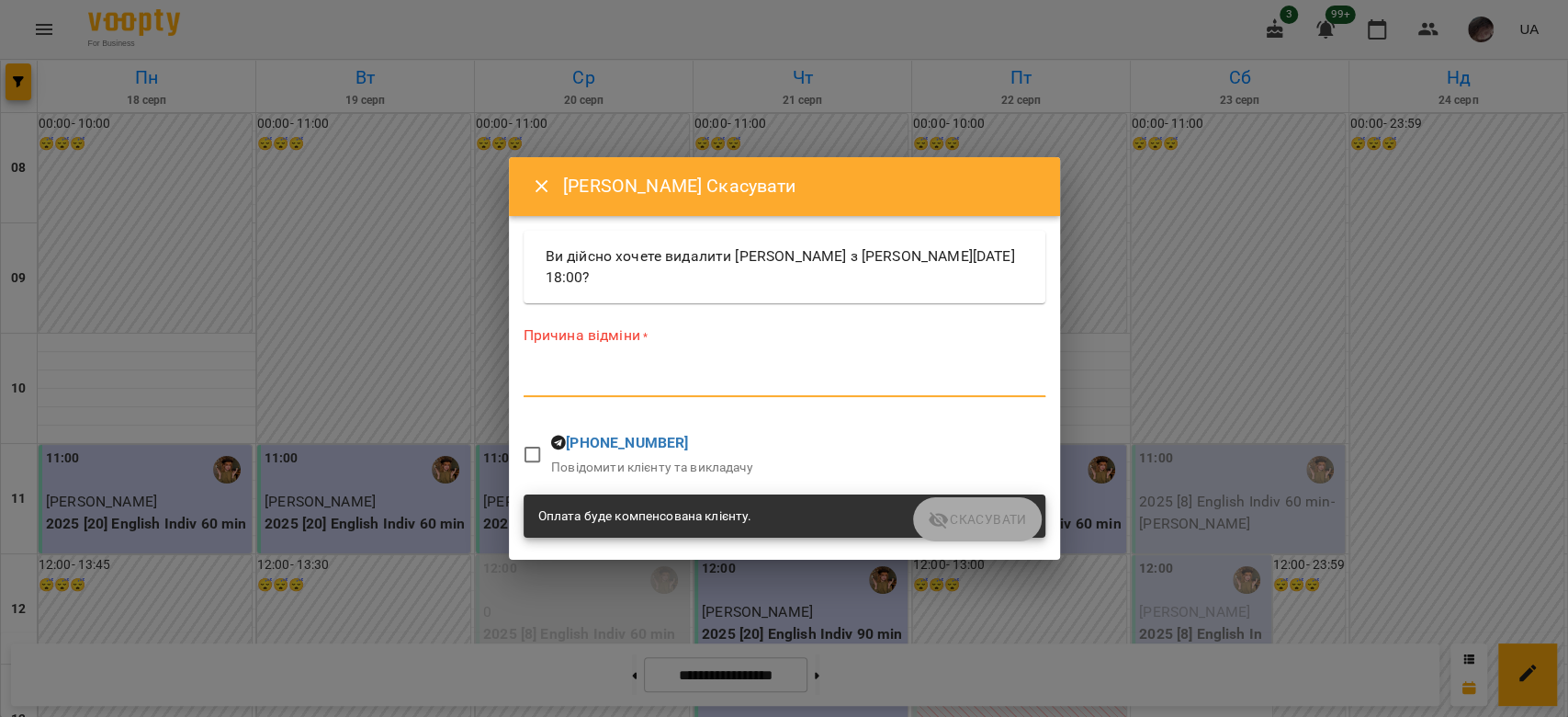
click at [743, 381] on textarea at bounding box center [785, 382] width 522 height 18
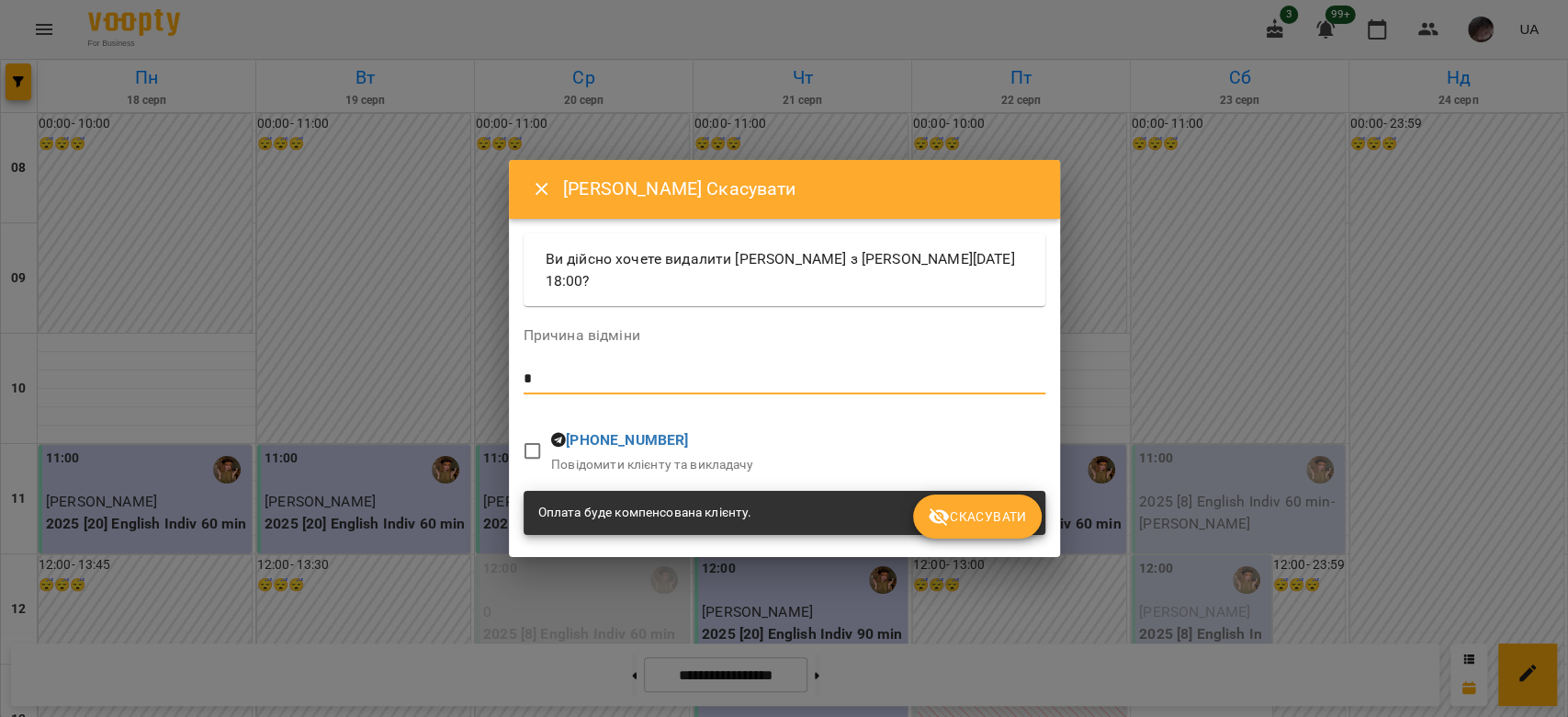
type textarea "*"
click at [992, 506] on span "Скасувати" at bounding box center [976, 517] width 98 height 22
